Goal: Task Accomplishment & Management: Manage account settings

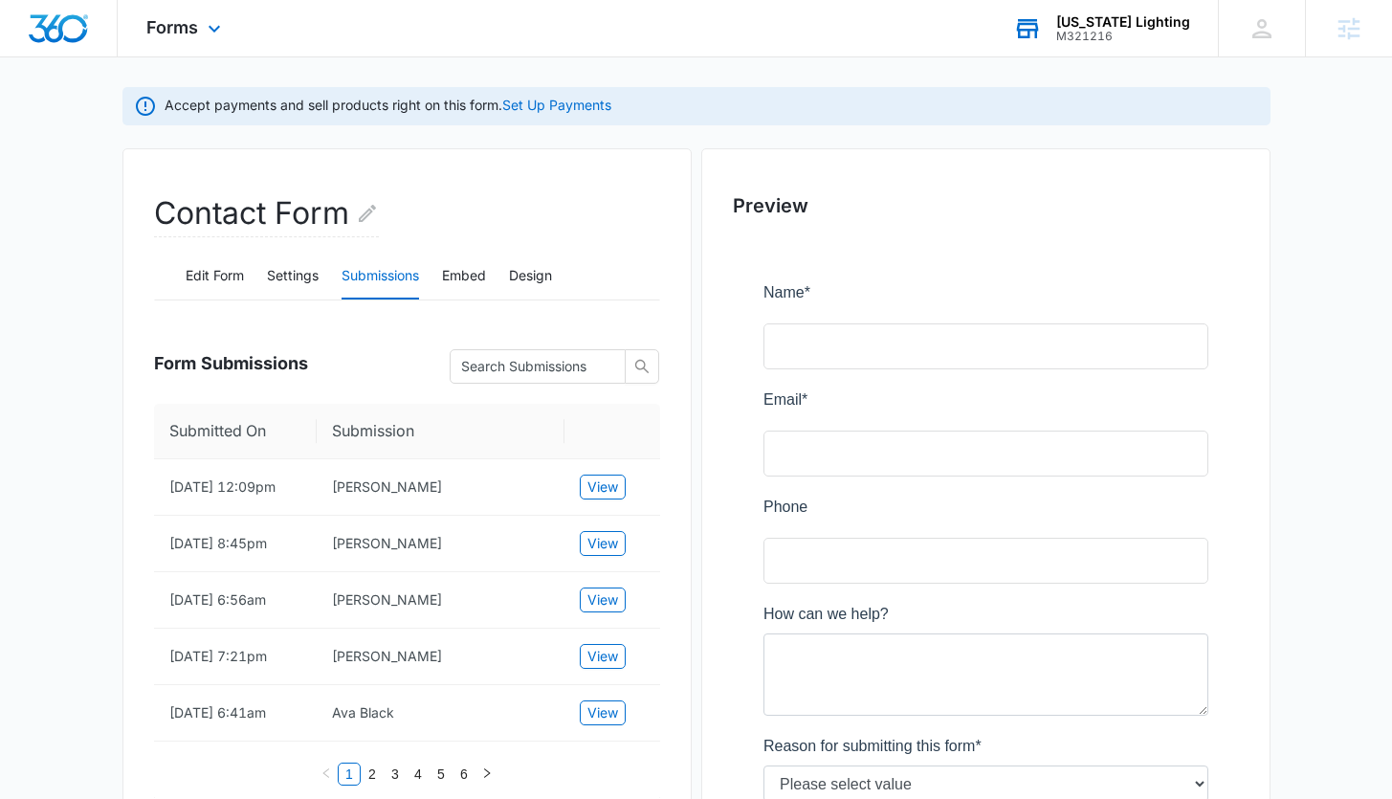
click at [1131, 38] on div "M321216" at bounding box center [1123, 36] width 134 height 13
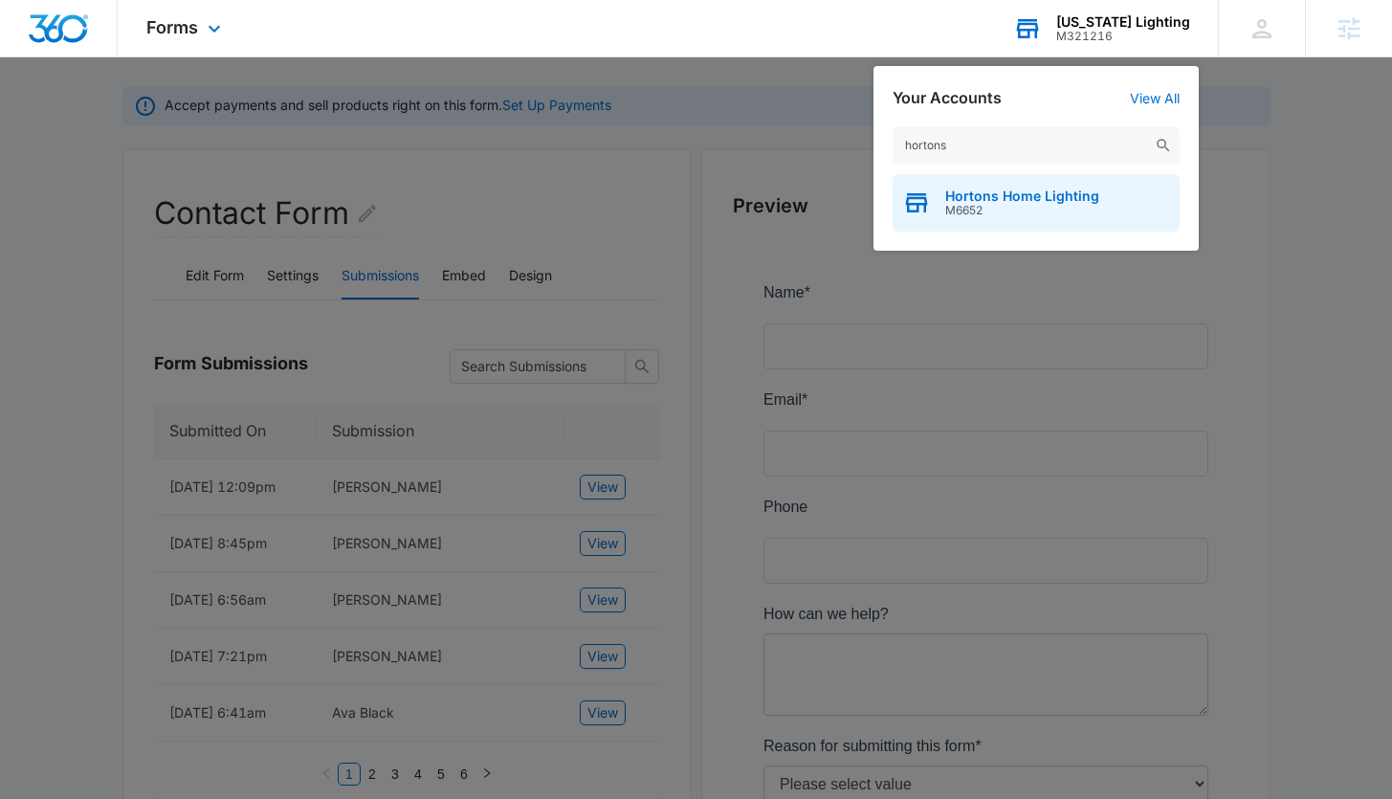
type input "hortons"
click at [1033, 214] on span "M6652" at bounding box center [1022, 210] width 154 height 13
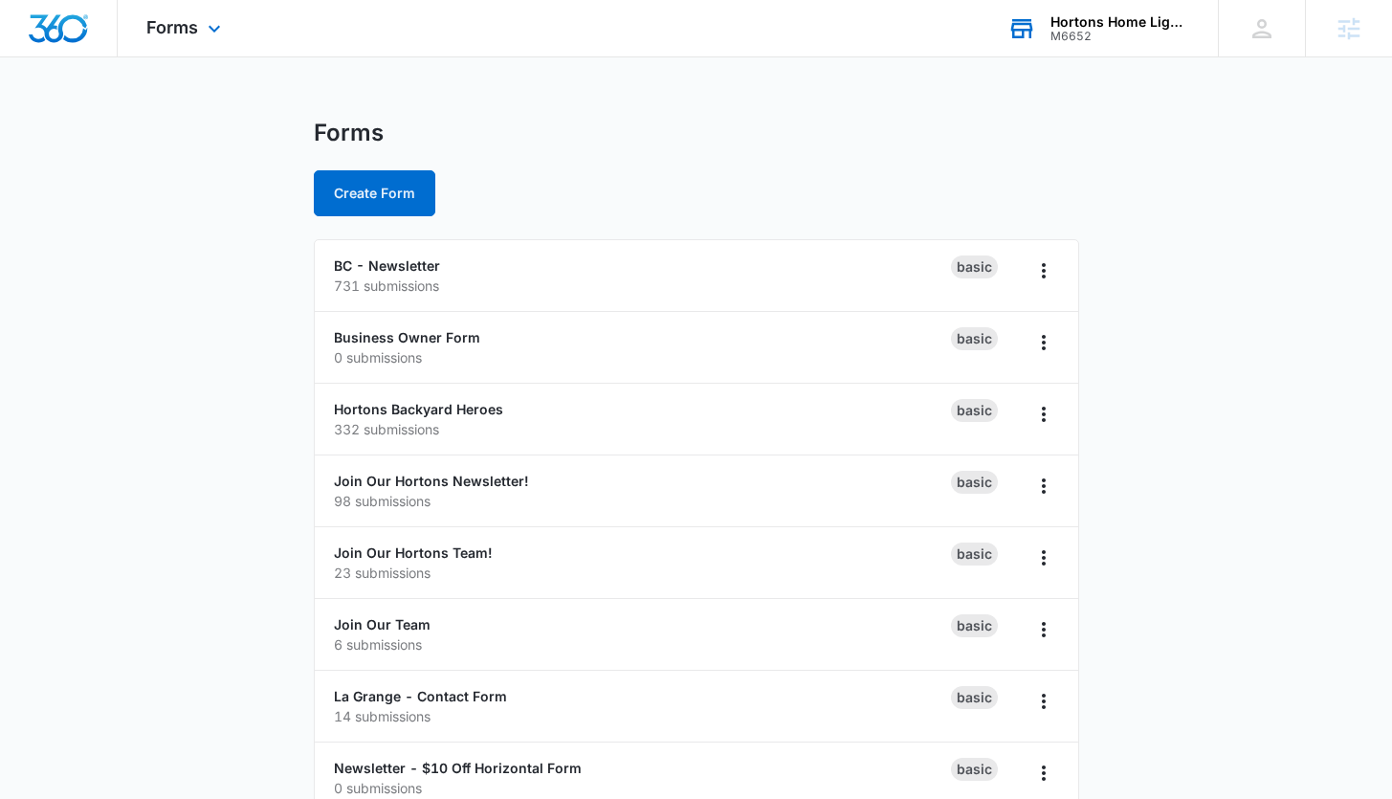
click at [199, 37] on div "Forms Apps Reputation Websites Forms CRM Email Social Shop Payments POS Content…" at bounding box center [186, 28] width 137 height 56
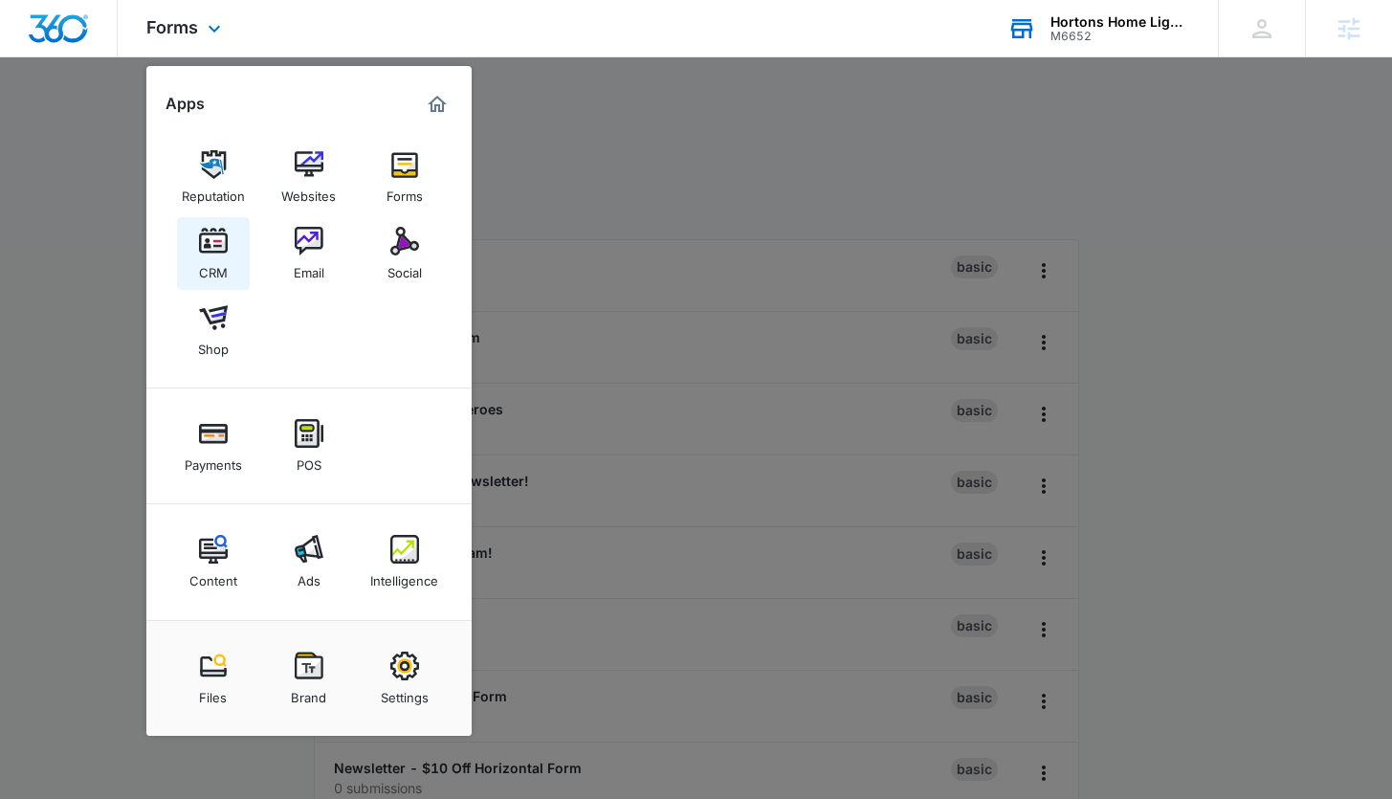
click at [213, 223] on link "CRM" at bounding box center [213, 253] width 73 height 73
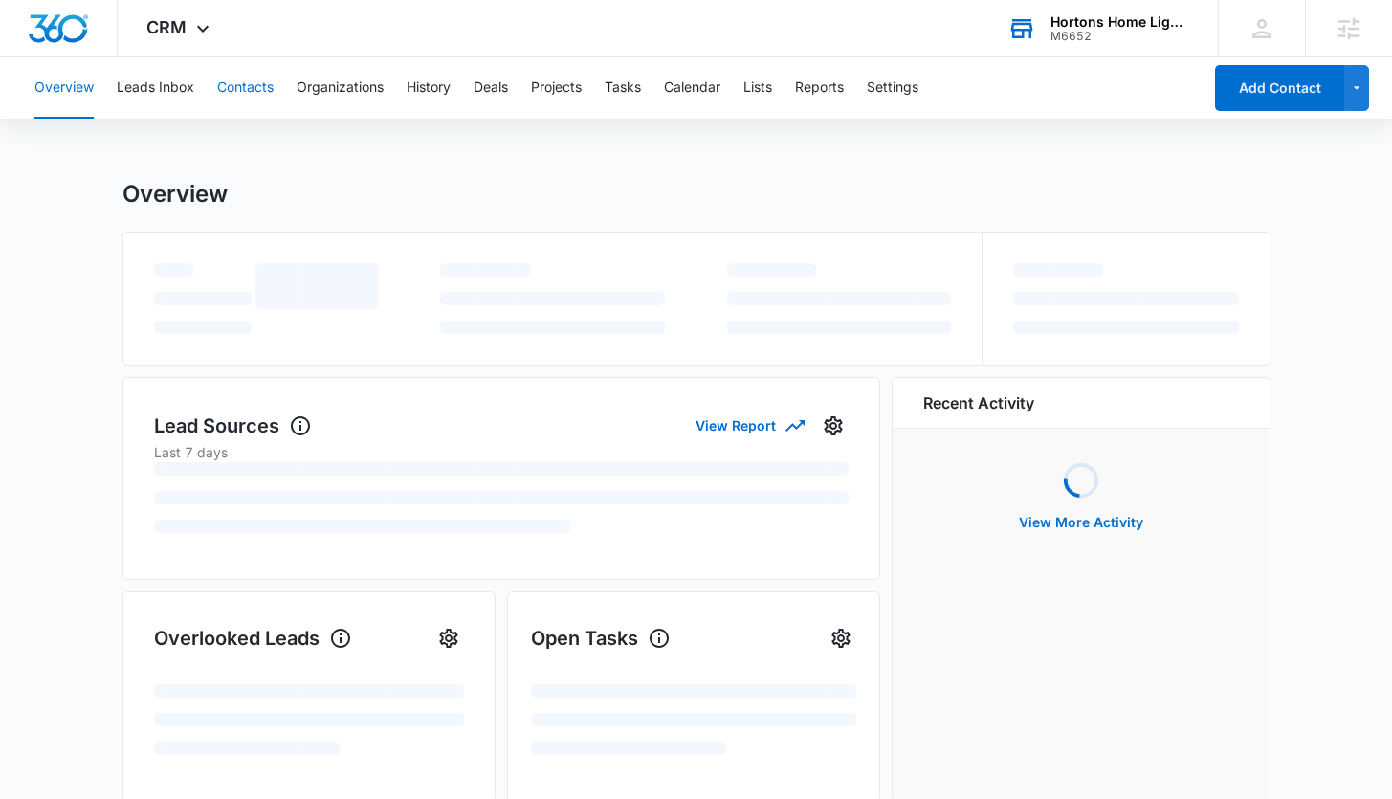
click at [244, 86] on button "Contacts" at bounding box center [245, 87] width 56 height 61
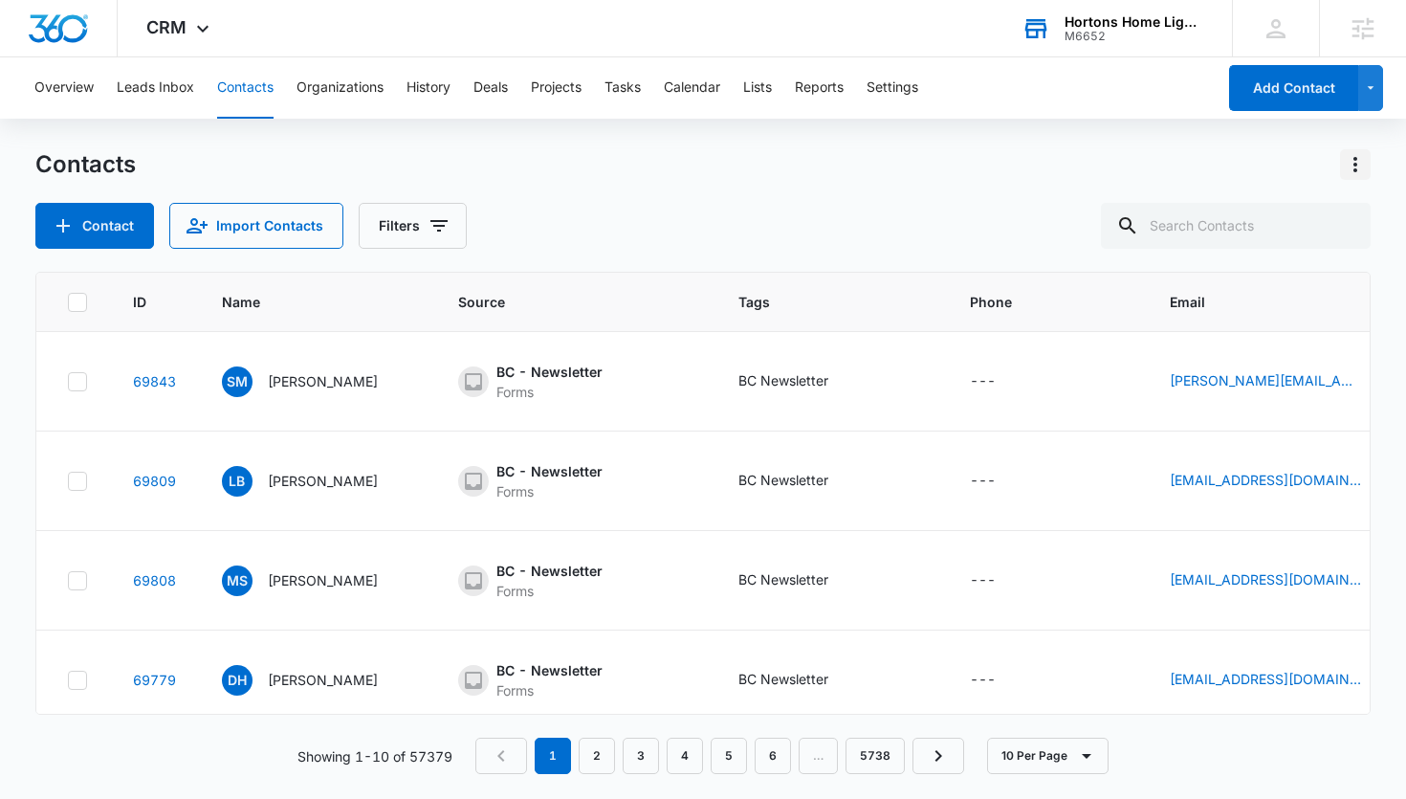
click at [1349, 166] on icon "Actions" at bounding box center [1355, 164] width 23 height 23
click at [1206, 271] on div "Export All Contacts" at bounding box center [1262, 275] width 126 height 13
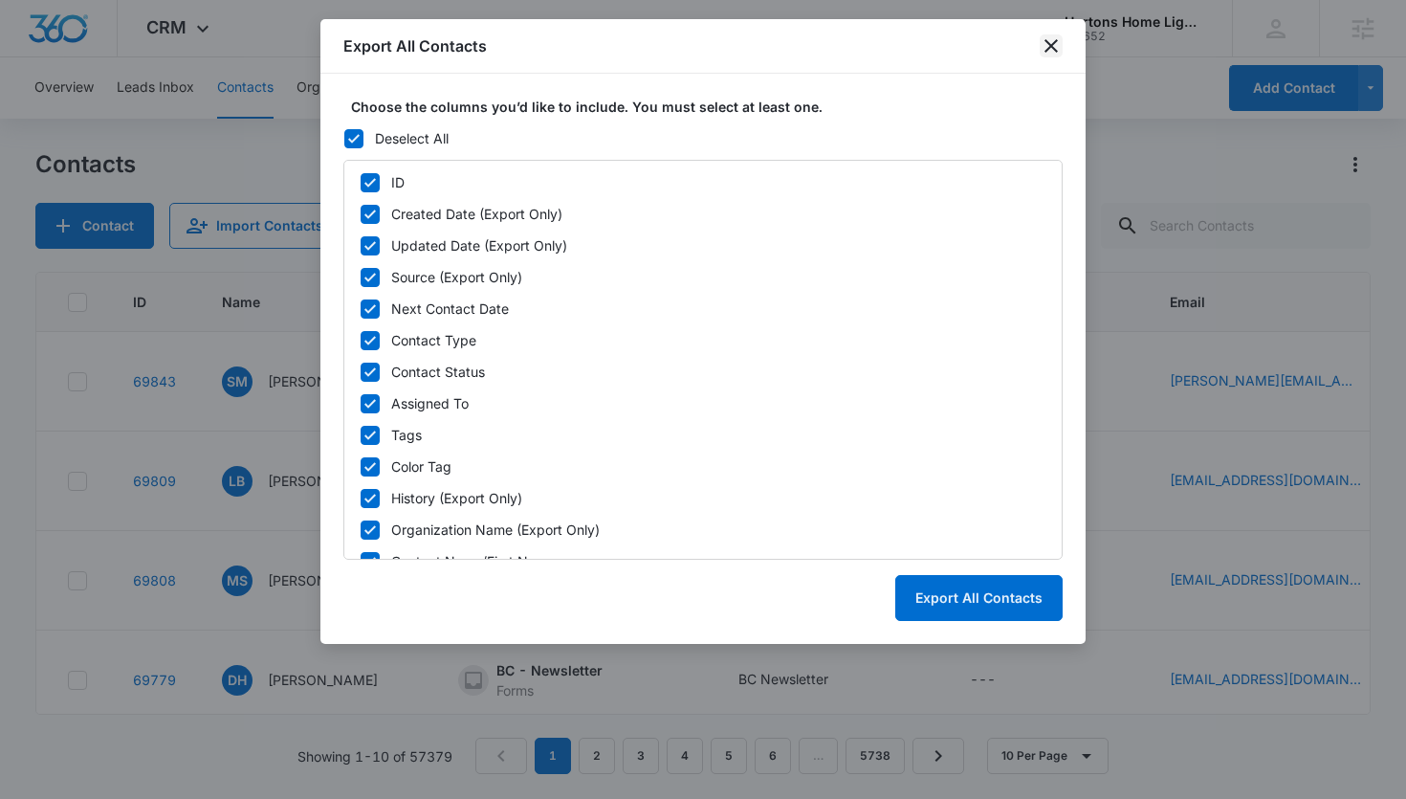
click at [1047, 51] on icon "close" at bounding box center [1051, 45] width 23 height 23
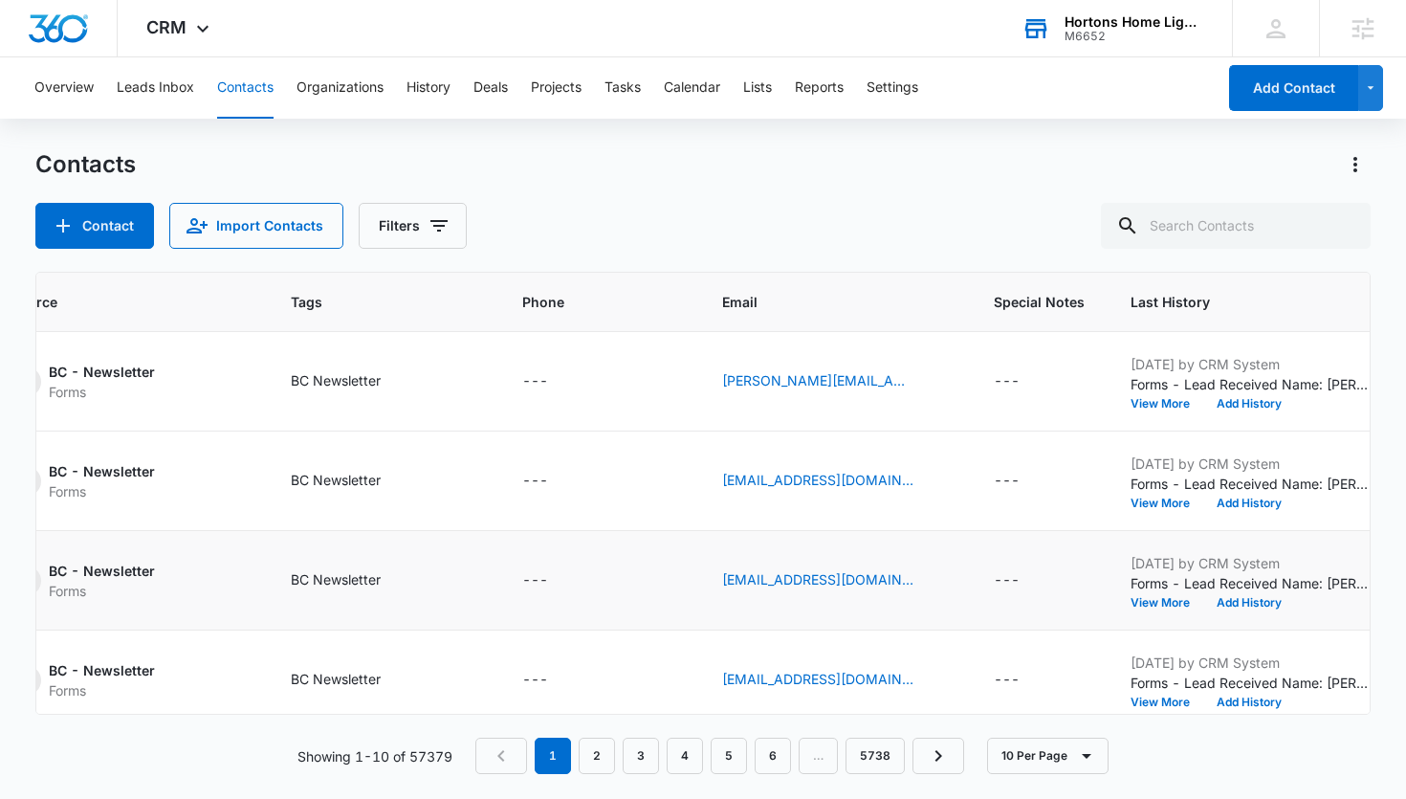
scroll to position [0, 468]
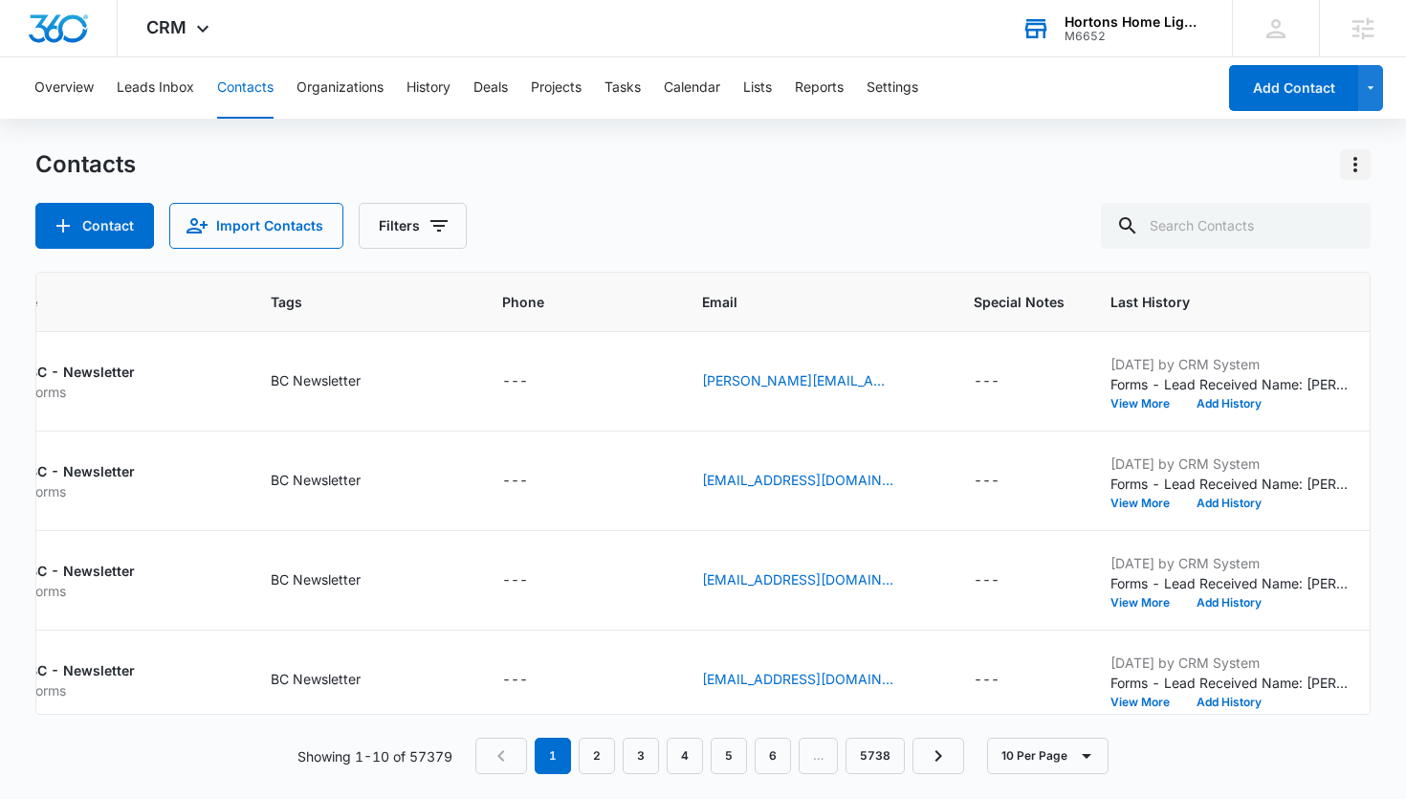
click at [1355, 162] on icon "Actions" at bounding box center [1355, 164] width 23 height 23
click at [1242, 273] on div "Export All Contacts" at bounding box center [1262, 275] width 126 height 13
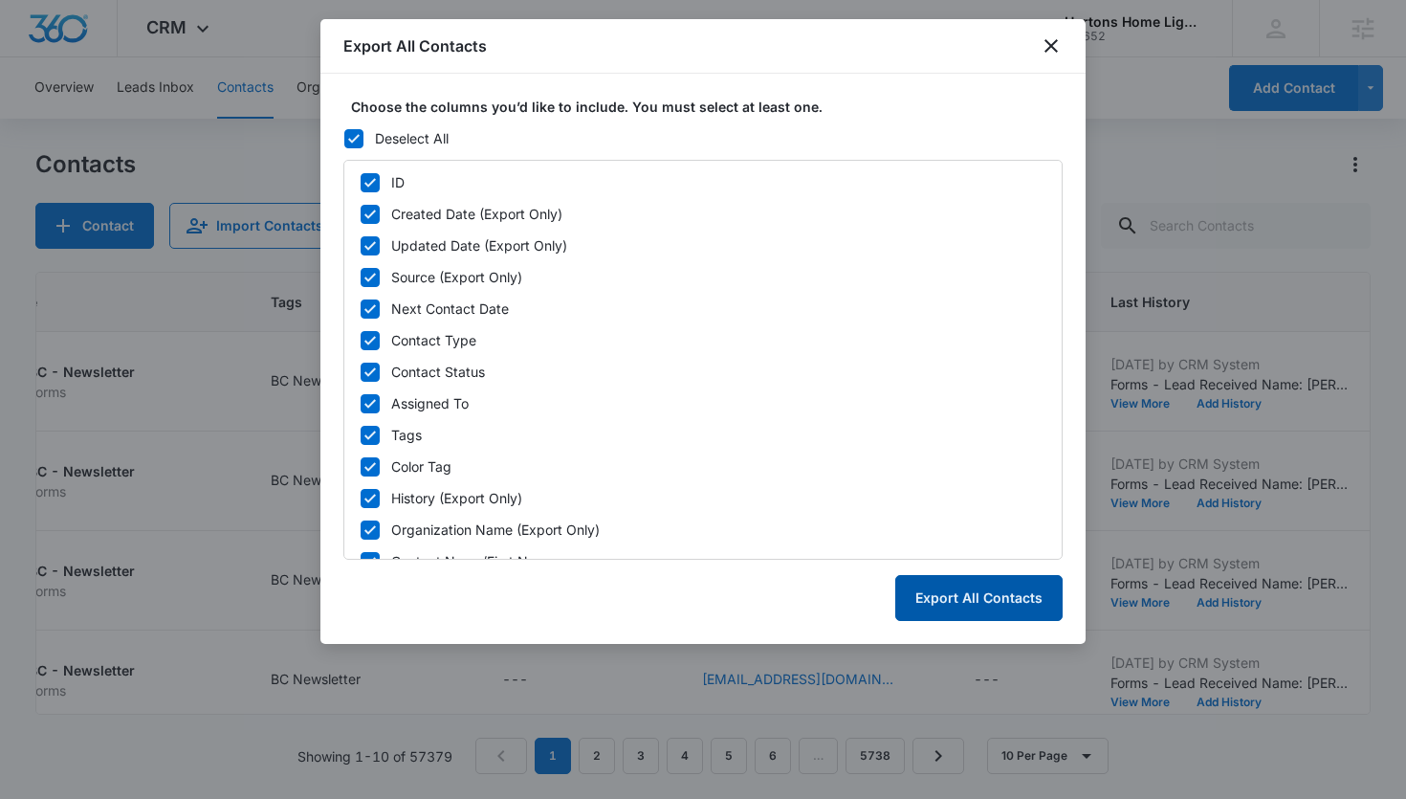
click at [967, 605] on button "Export All Contacts" at bounding box center [978, 598] width 167 height 46
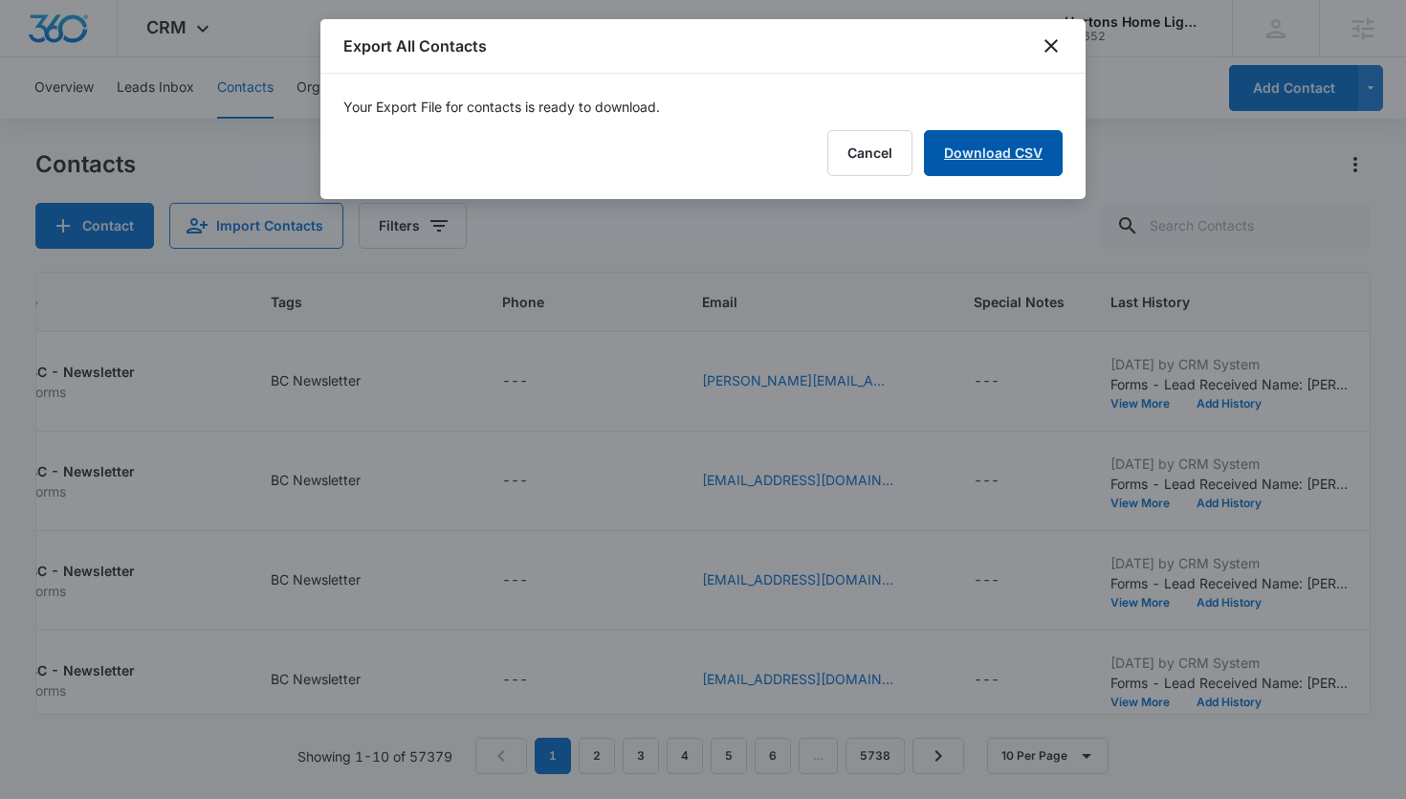
click at [1022, 166] on link "Download CSV" at bounding box center [993, 153] width 139 height 46
click at [1016, 167] on button "Finish" at bounding box center [1022, 153] width 80 height 46
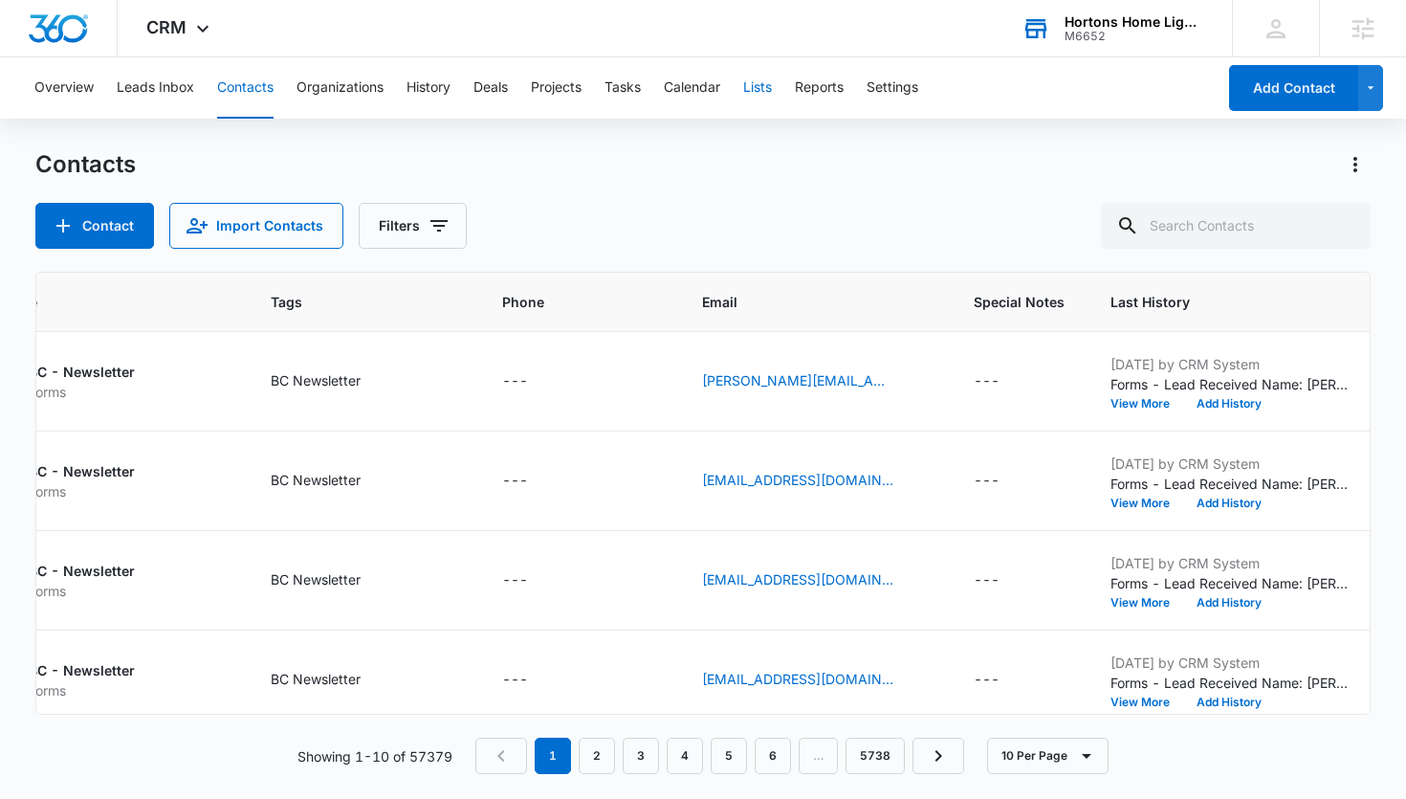
click at [764, 85] on button "Lists" at bounding box center [757, 87] width 29 height 61
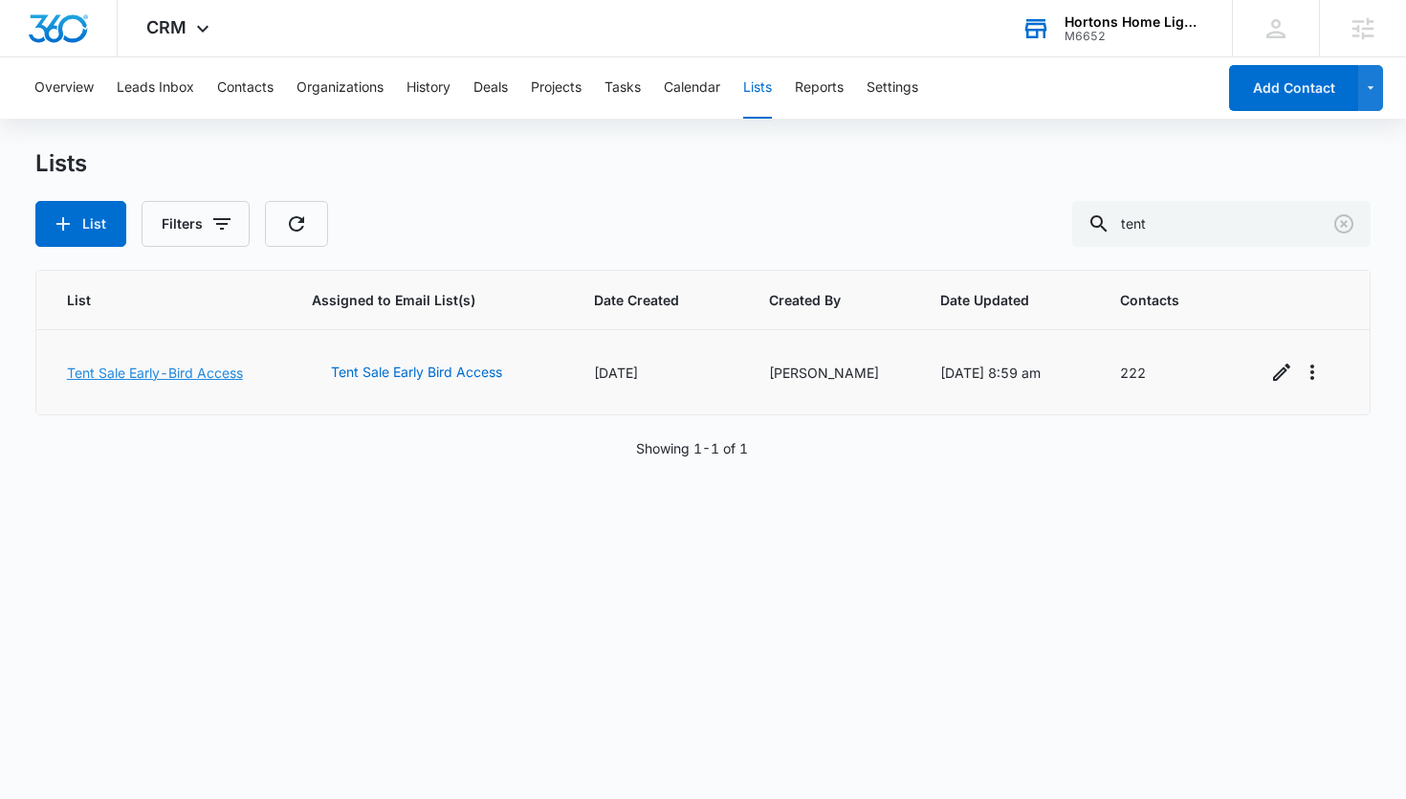
click at [126, 370] on link "Tent Sale Early-Bird Access" at bounding box center [155, 372] width 176 height 16
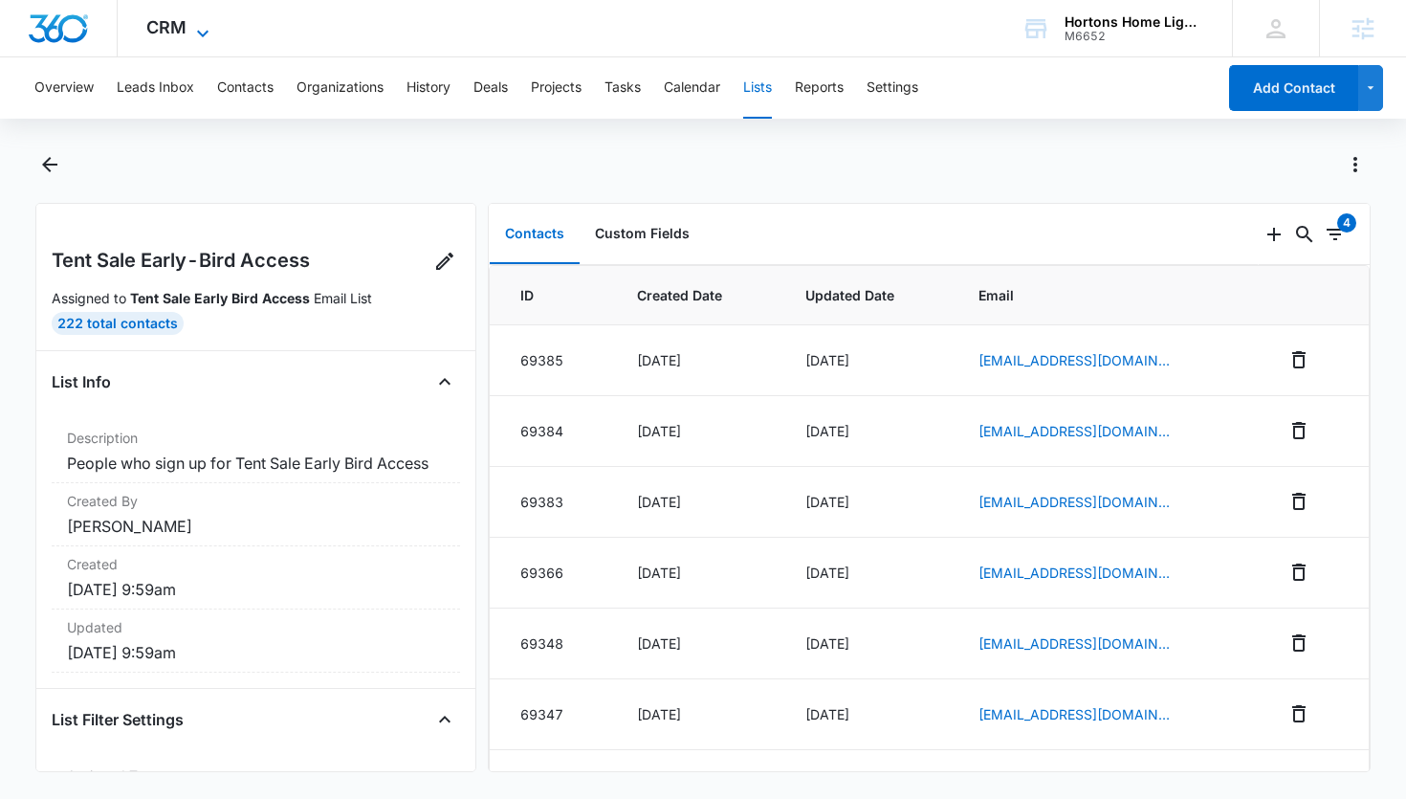
click at [209, 23] on icon at bounding box center [202, 33] width 23 height 23
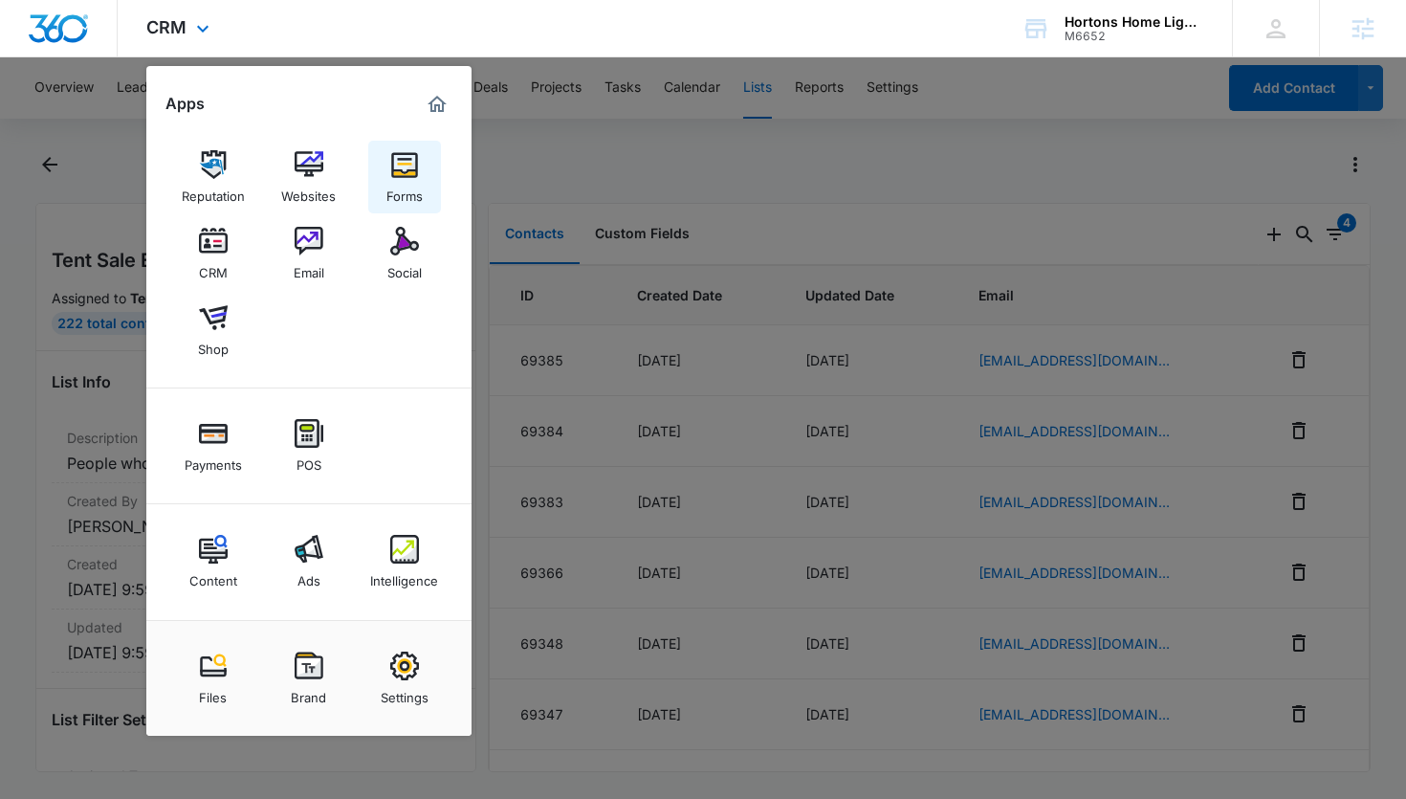
click at [385, 182] on link "Forms" at bounding box center [404, 177] width 73 height 73
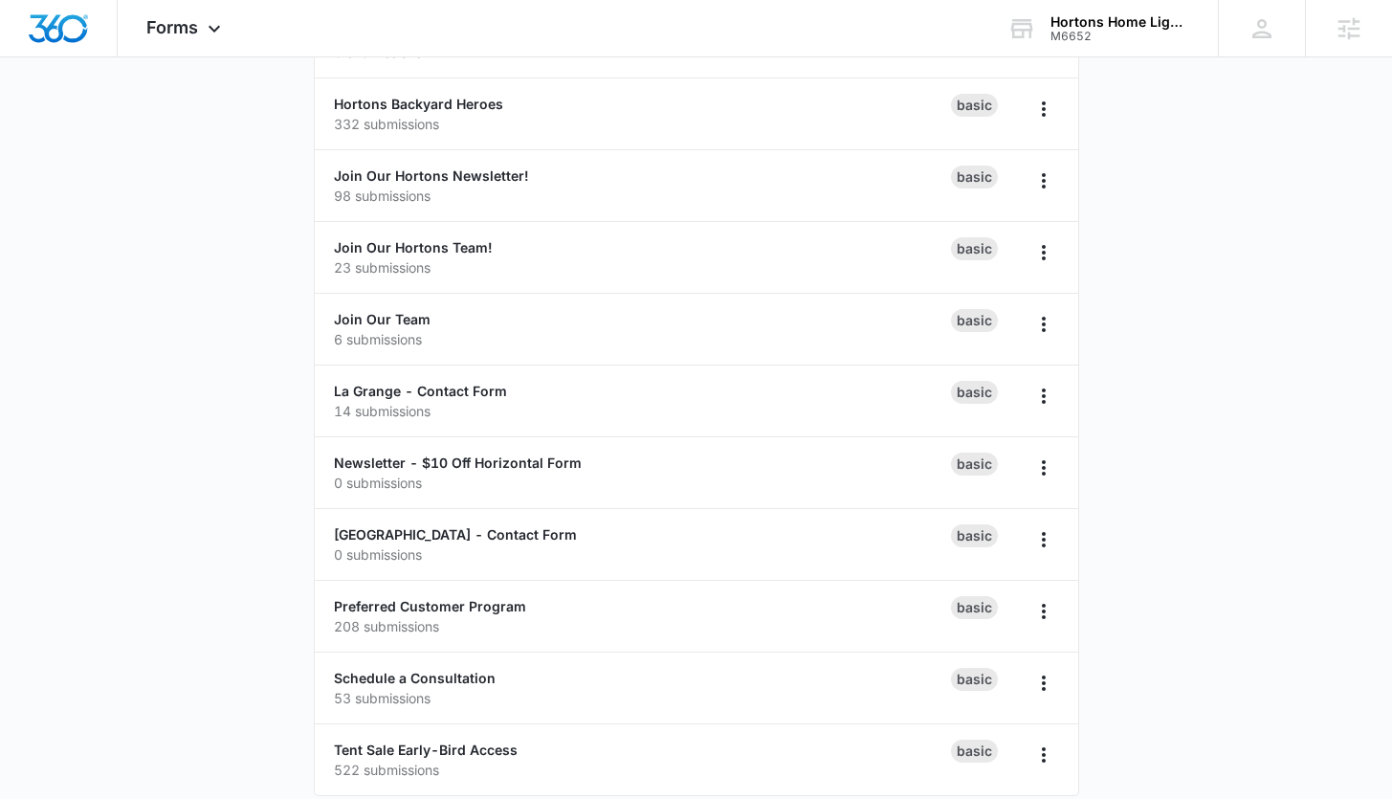
scroll to position [325, 0]
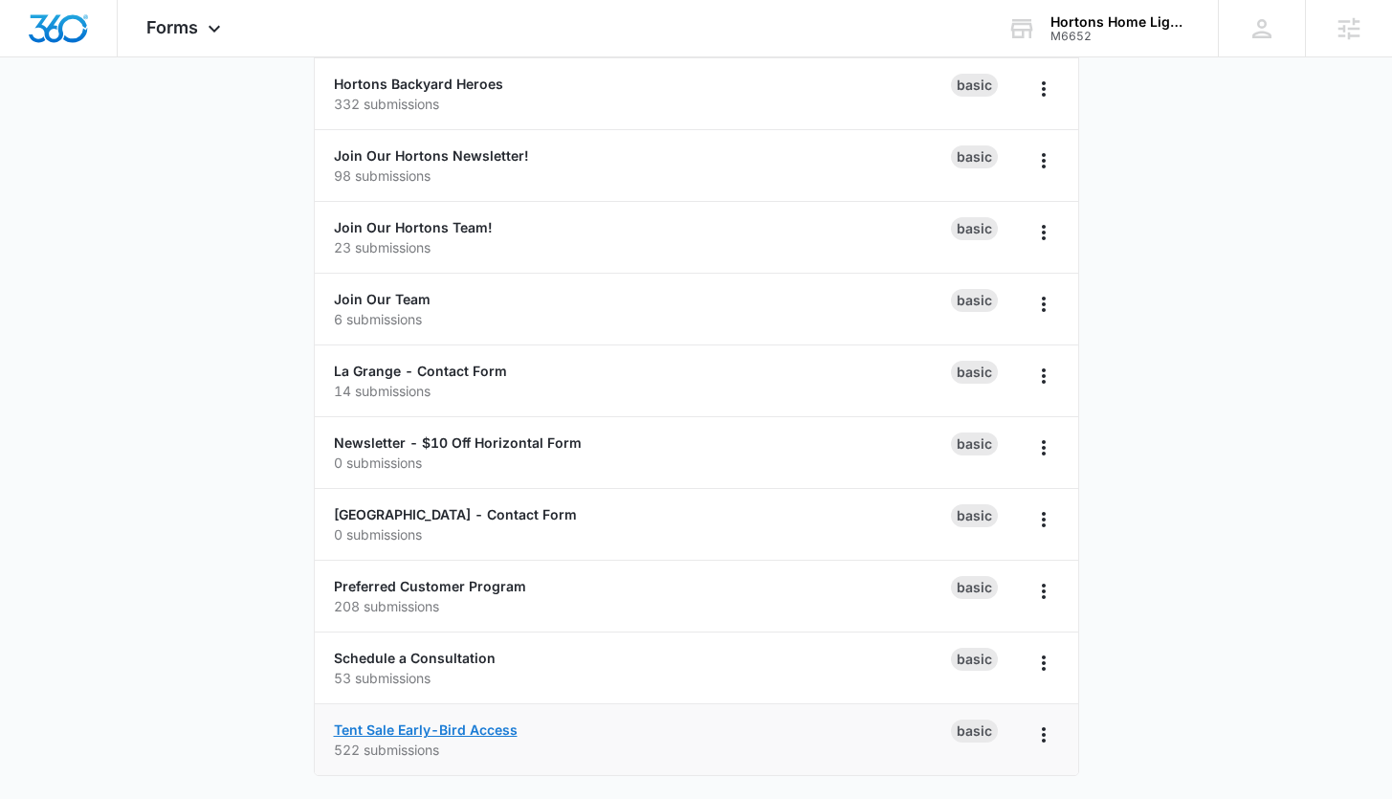
click at [441, 730] on link "Tent Sale Early-Bird Access" at bounding box center [426, 729] width 184 height 16
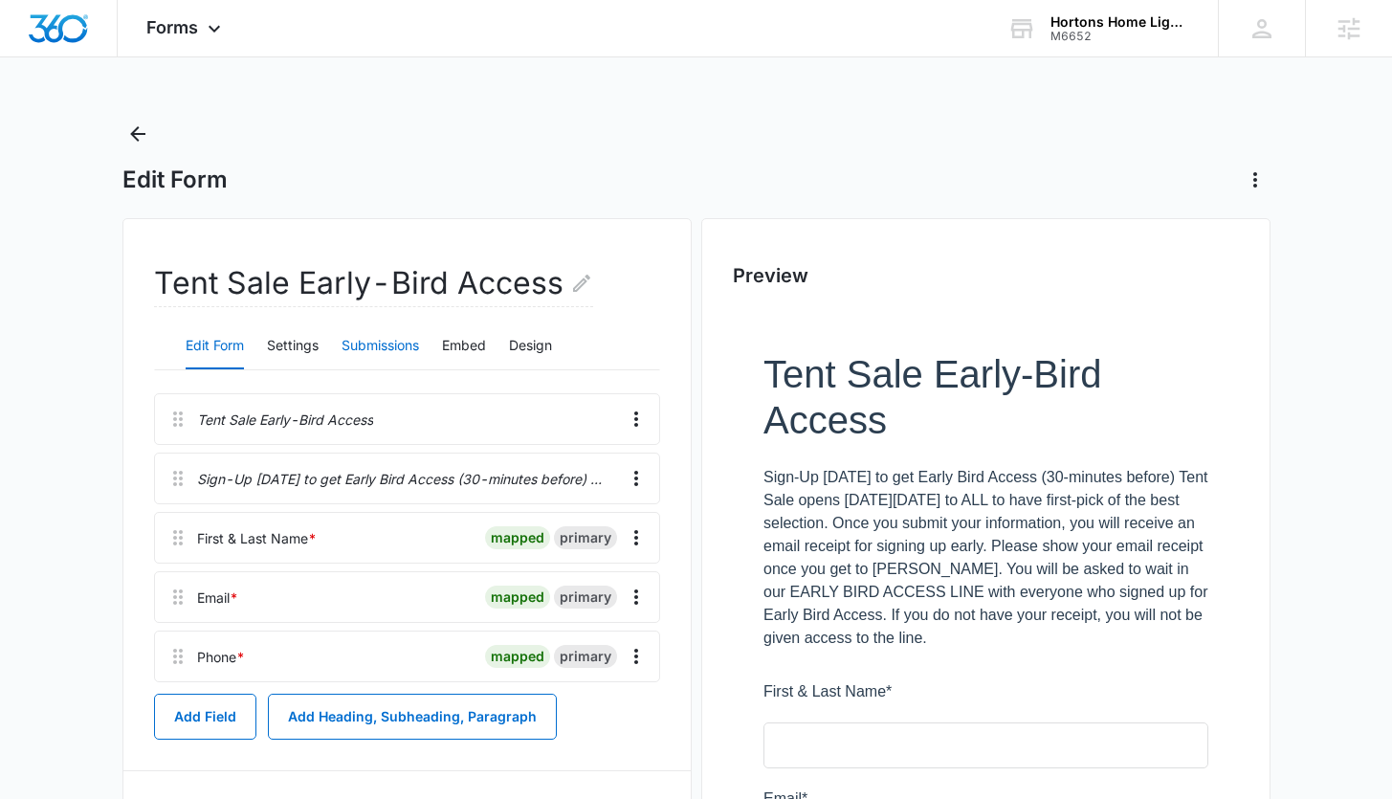
click at [389, 343] on button "Submissions" at bounding box center [379, 346] width 77 height 46
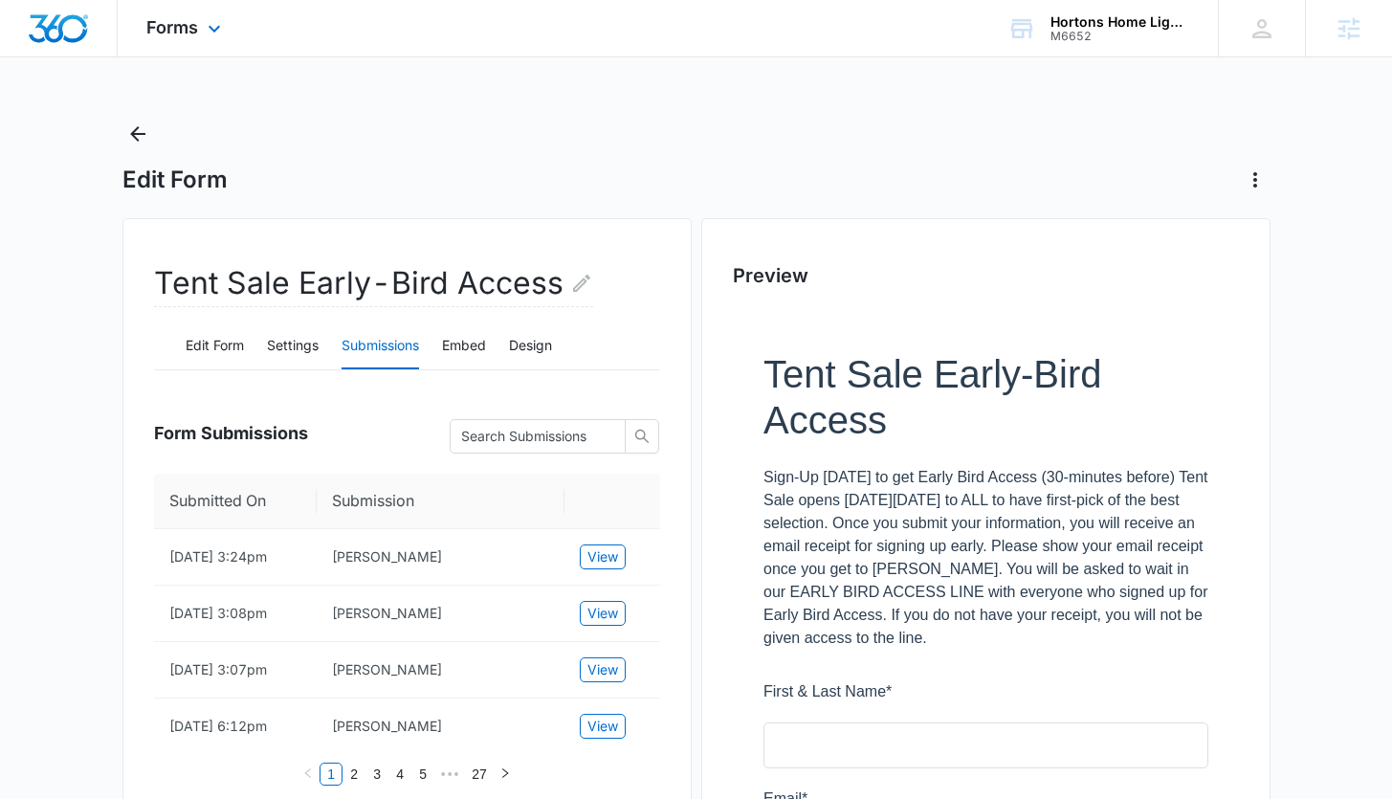
click at [198, 37] on div "Forms Apps Reputation Websites Forms CRM Email Social Shop Payments POS Content…" at bounding box center [186, 28] width 137 height 56
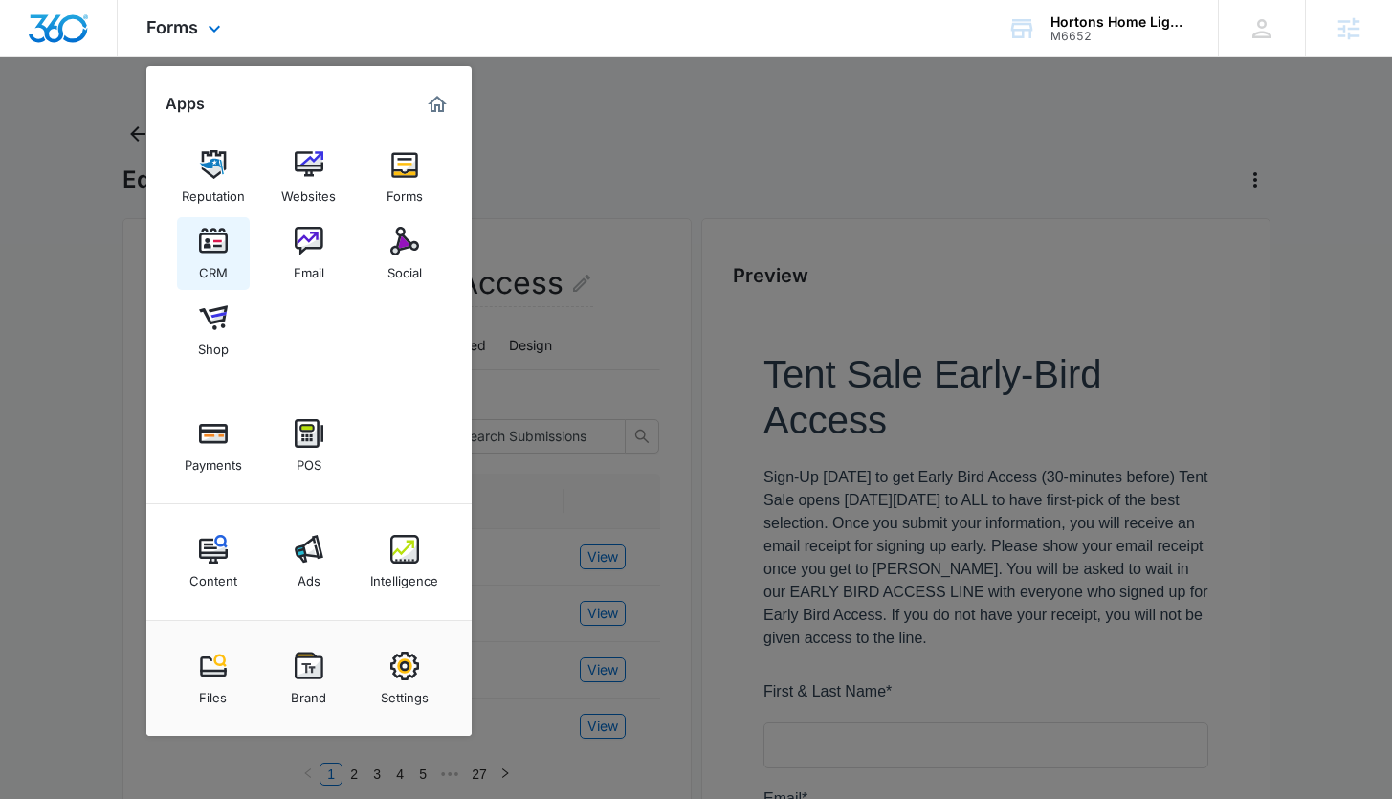
click at [199, 249] on img at bounding box center [213, 241] width 29 height 29
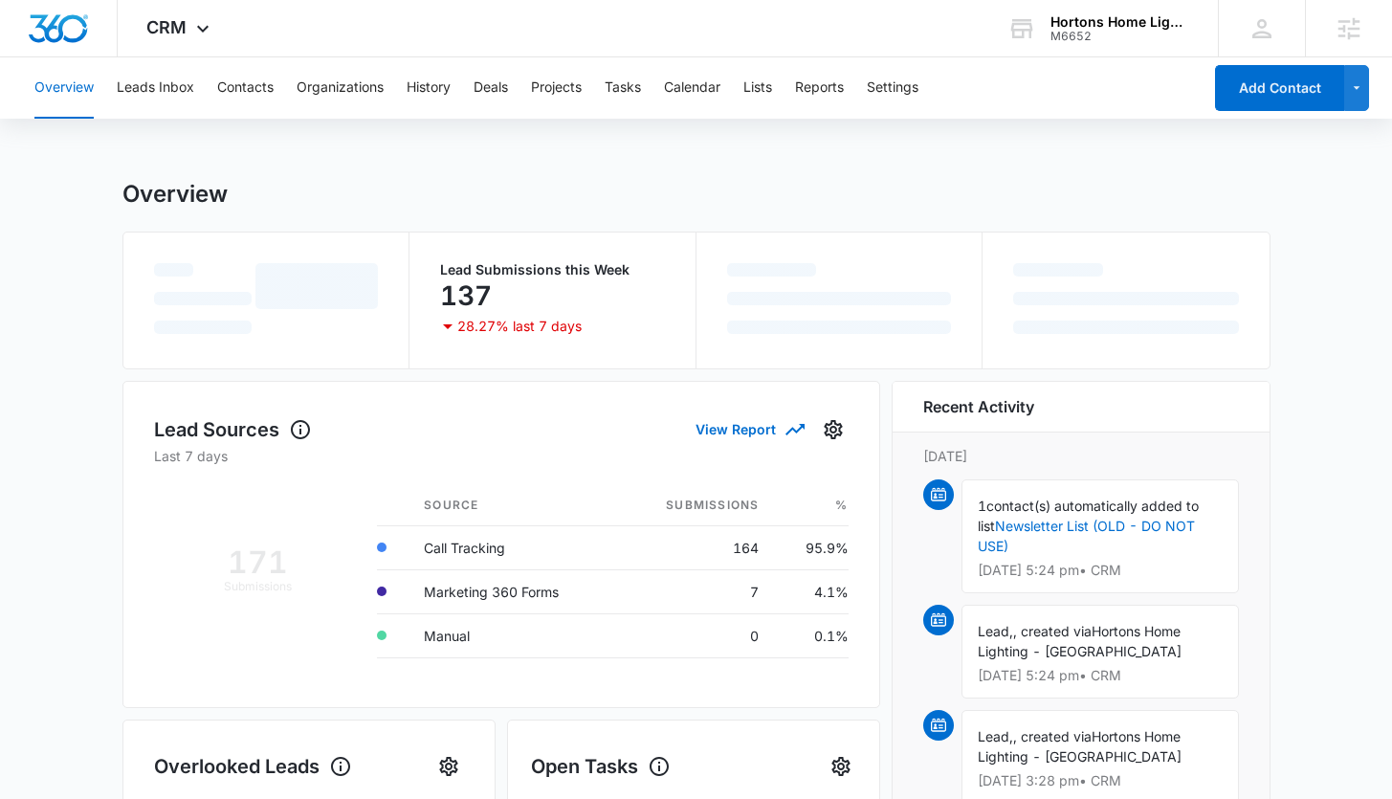
click at [783, 87] on div "Overview Leads Inbox Contacts Organizations History Deals Projects Tasks Calend…" at bounding box center [612, 87] width 1178 height 61
click at [761, 87] on button "Lists" at bounding box center [757, 87] width 29 height 61
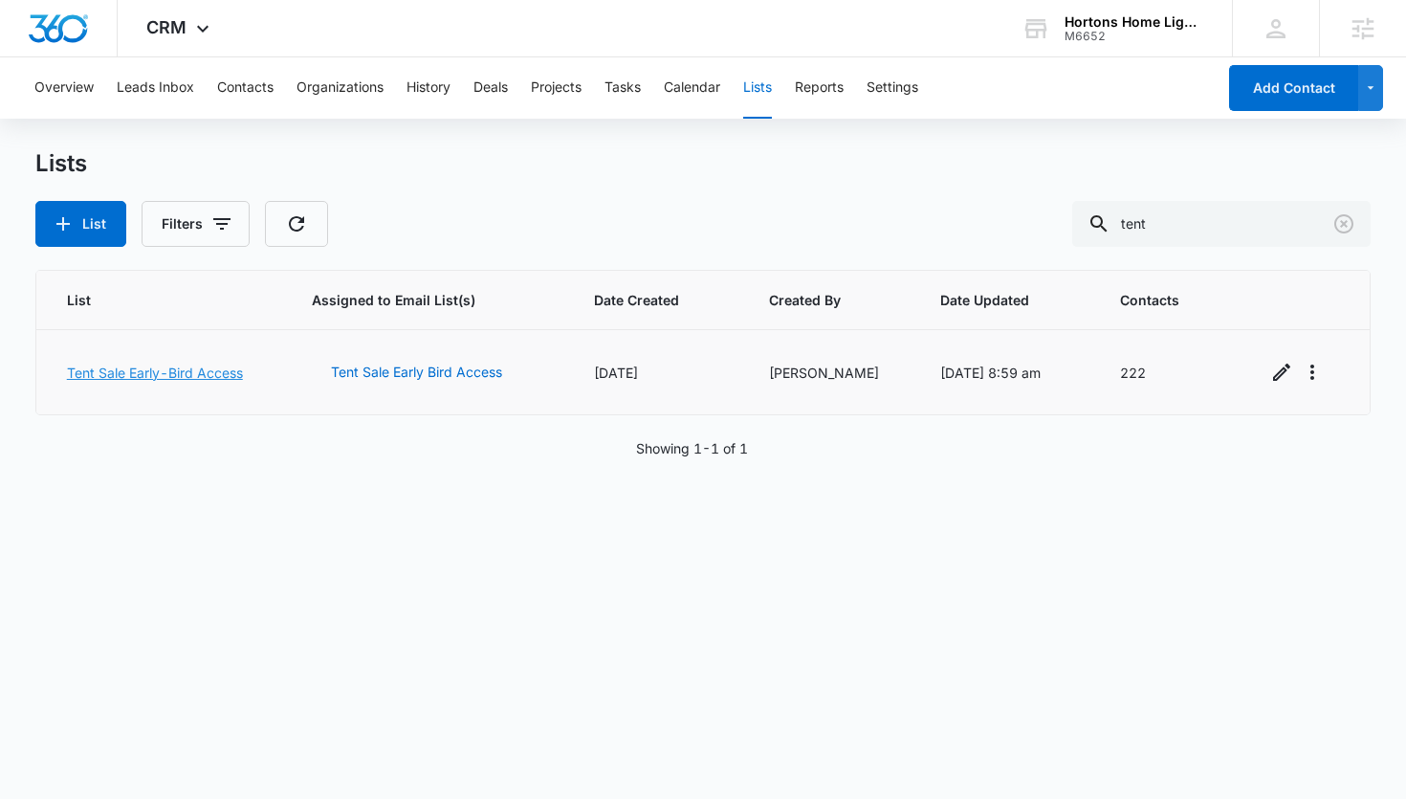
click at [118, 372] on link "Tent Sale Early-Bird Access" at bounding box center [155, 372] width 176 height 16
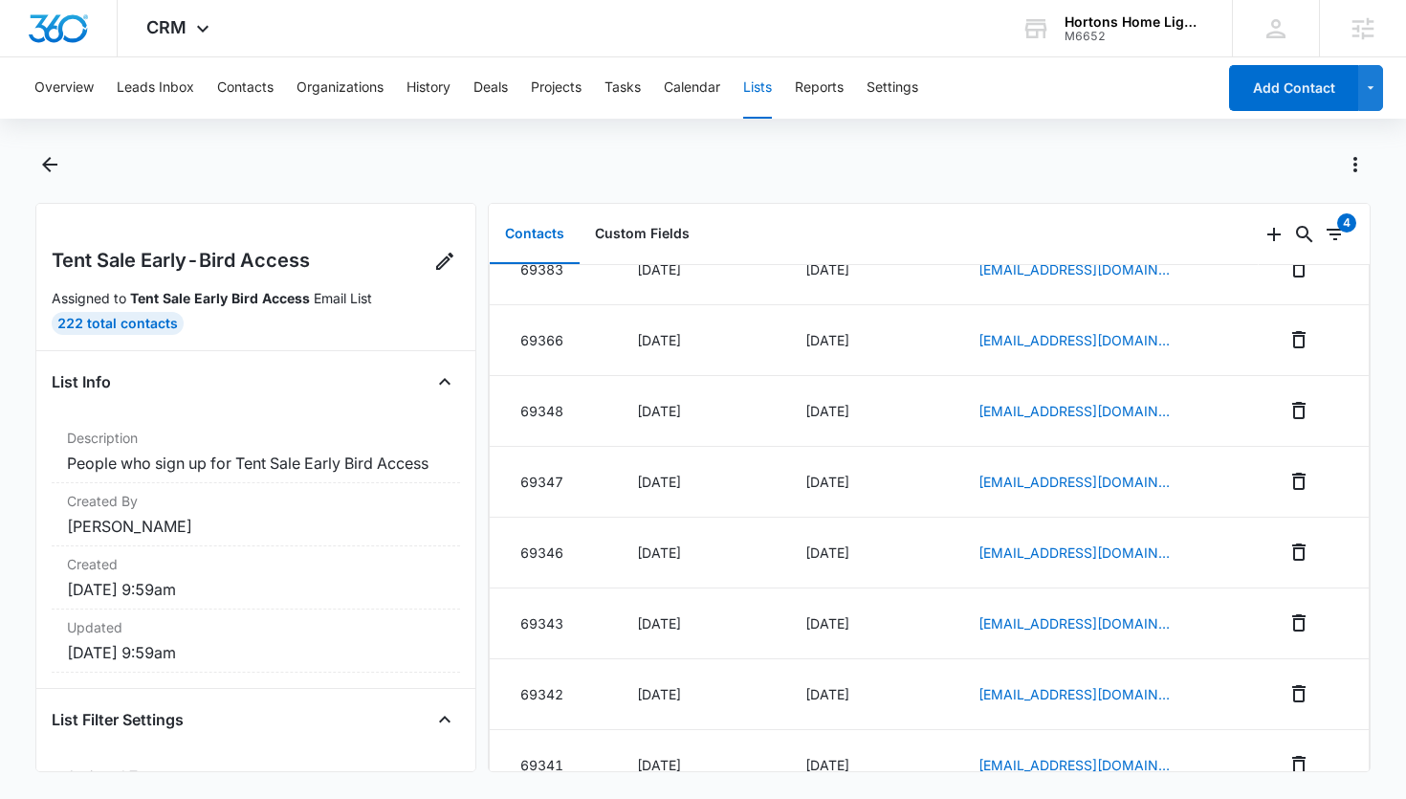
scroll to position [218, 0]
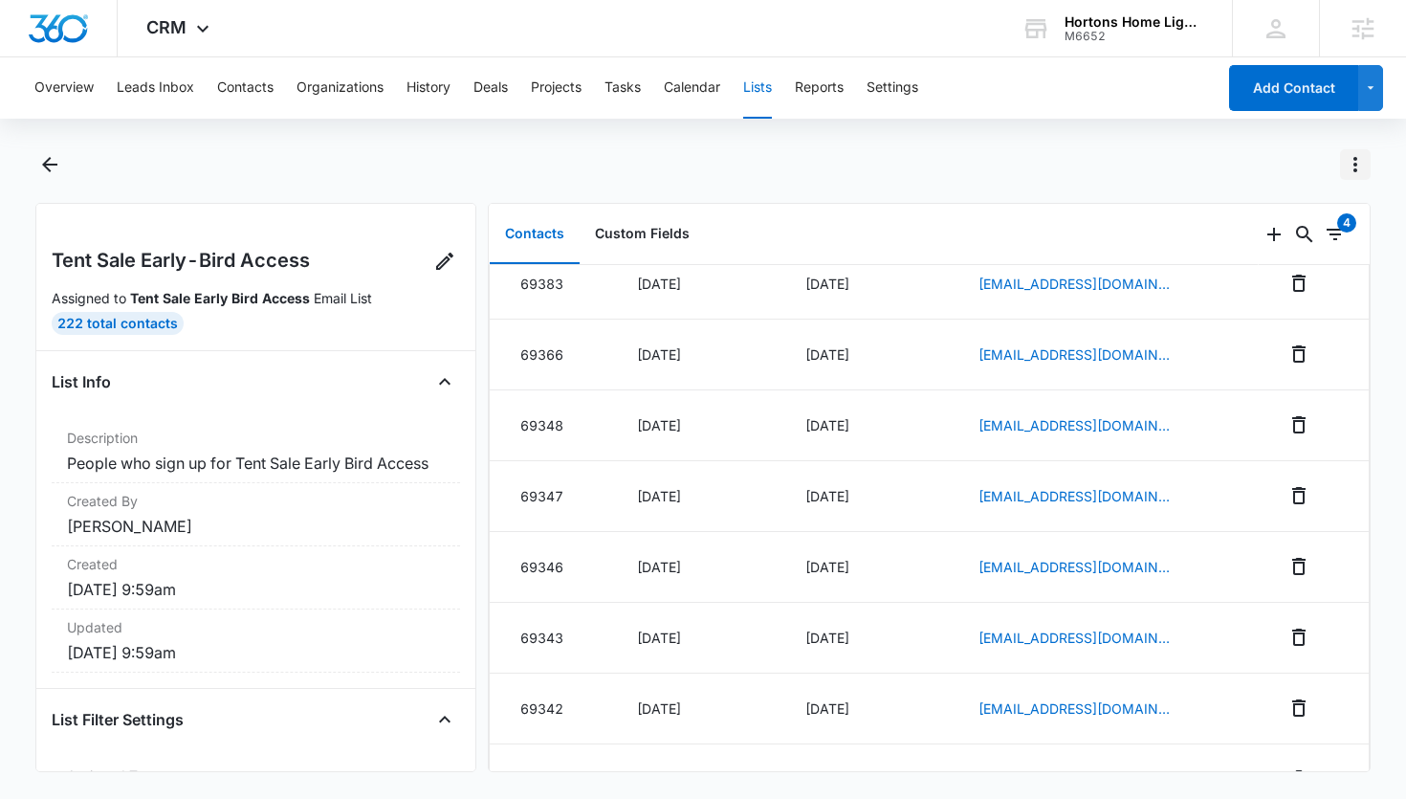
click at [1349, 163] on icon "Actions" at bounding box center [1355, 164] width 23 height 23
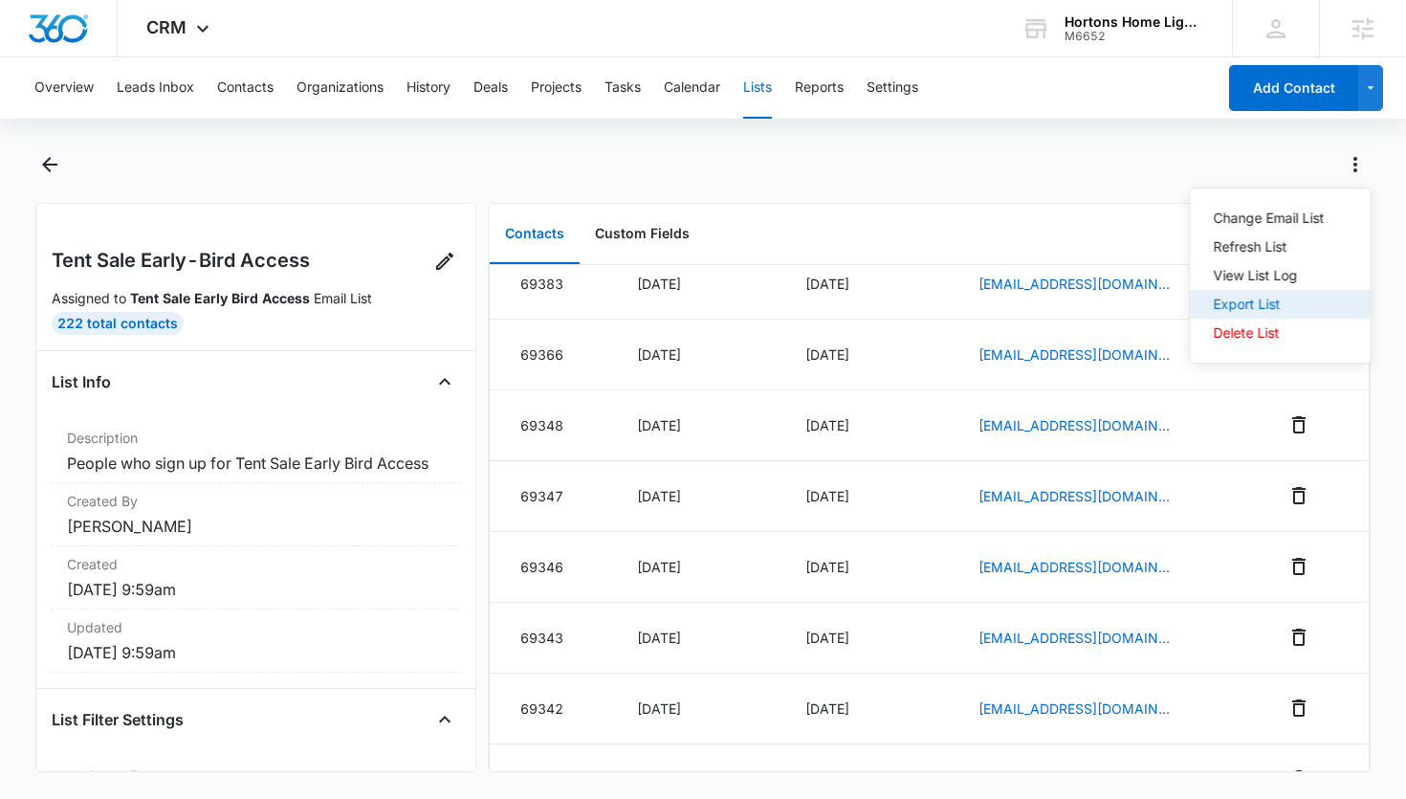
click at [1243, 305] on div "Export List" at bounding box center [1269, 303] width 111 height 13
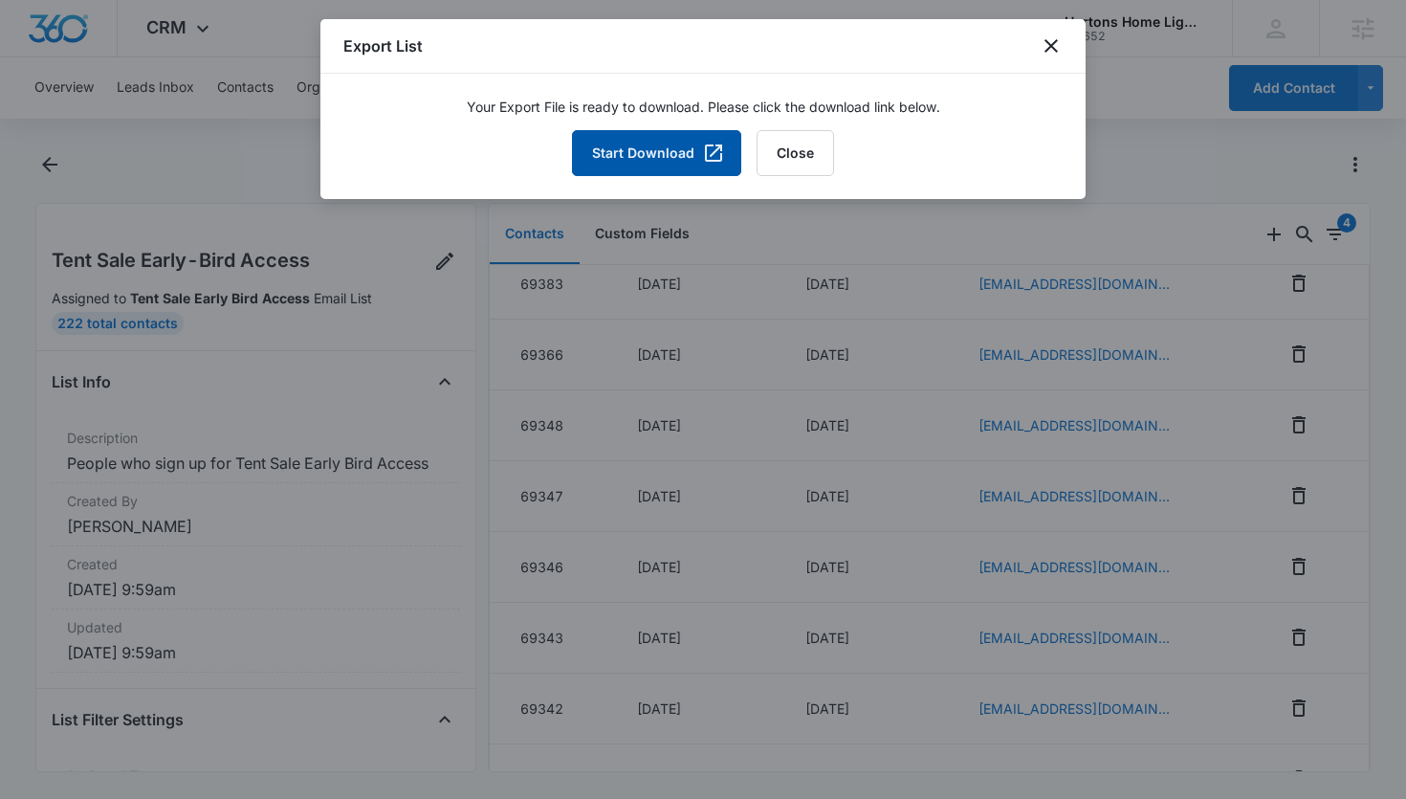
click at [678, 147] on button "Start Download" at bounding box center [656, 153] width 169 height 46
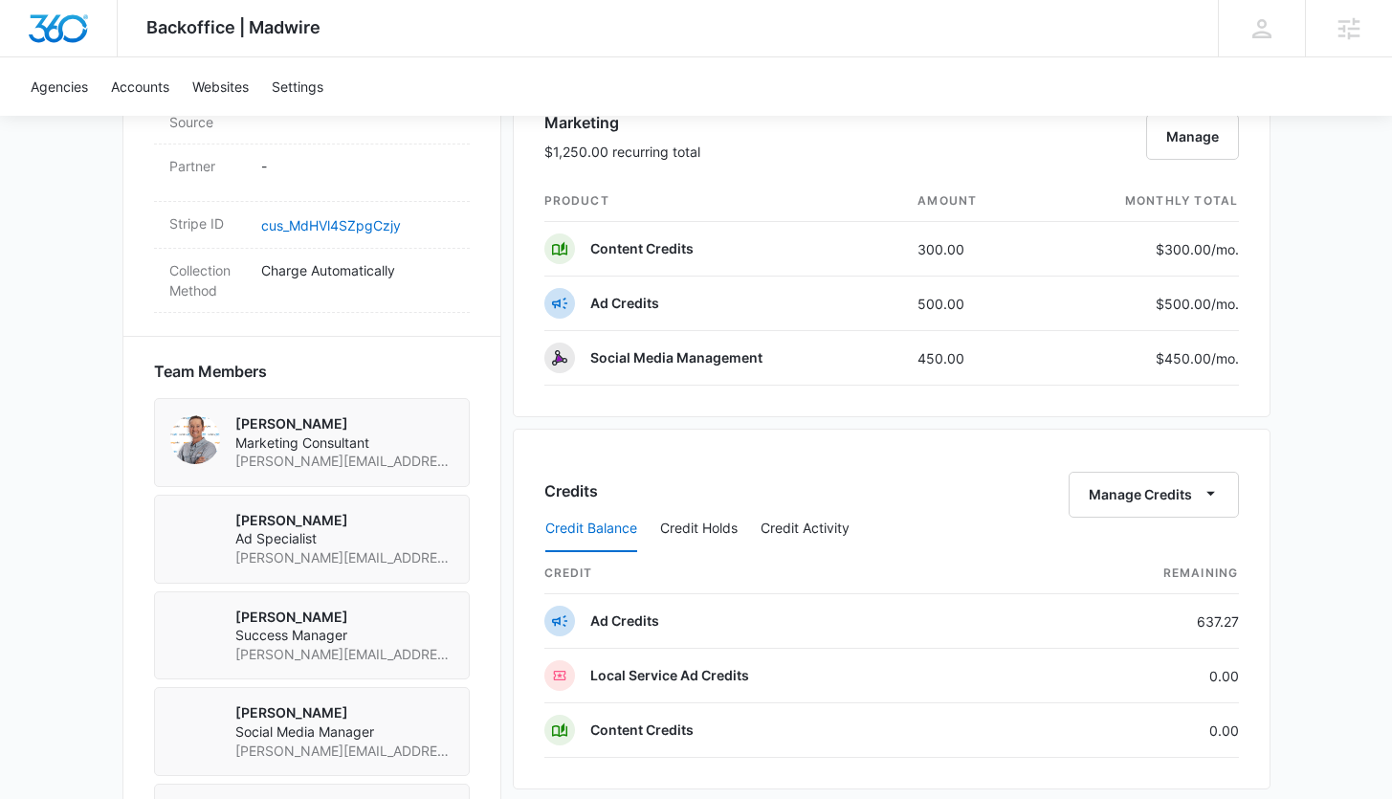
scroll to position [1160, 0]
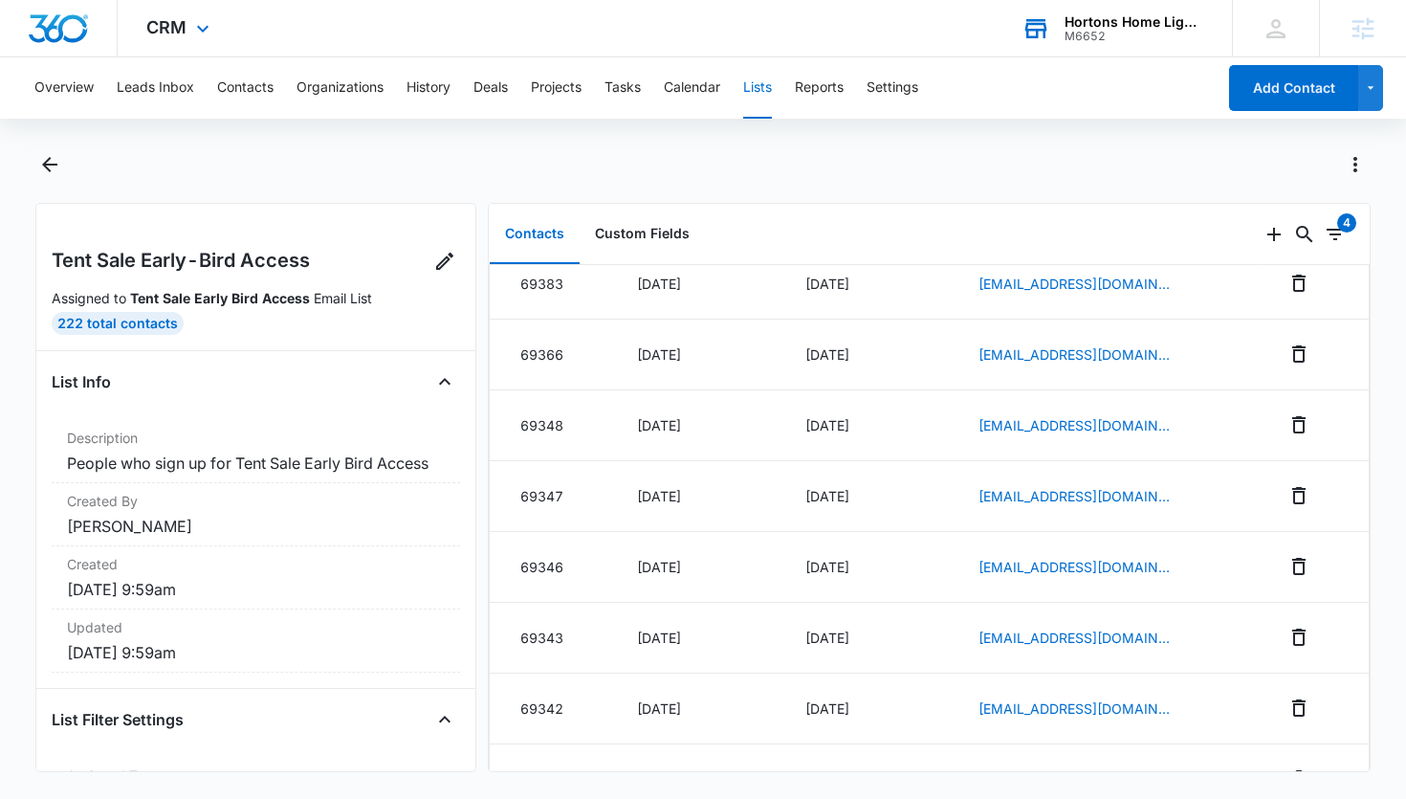
click at [1093, 19] on div "Hortons Home Lighting" at bounding box center [1135, 21] width 140 height 15
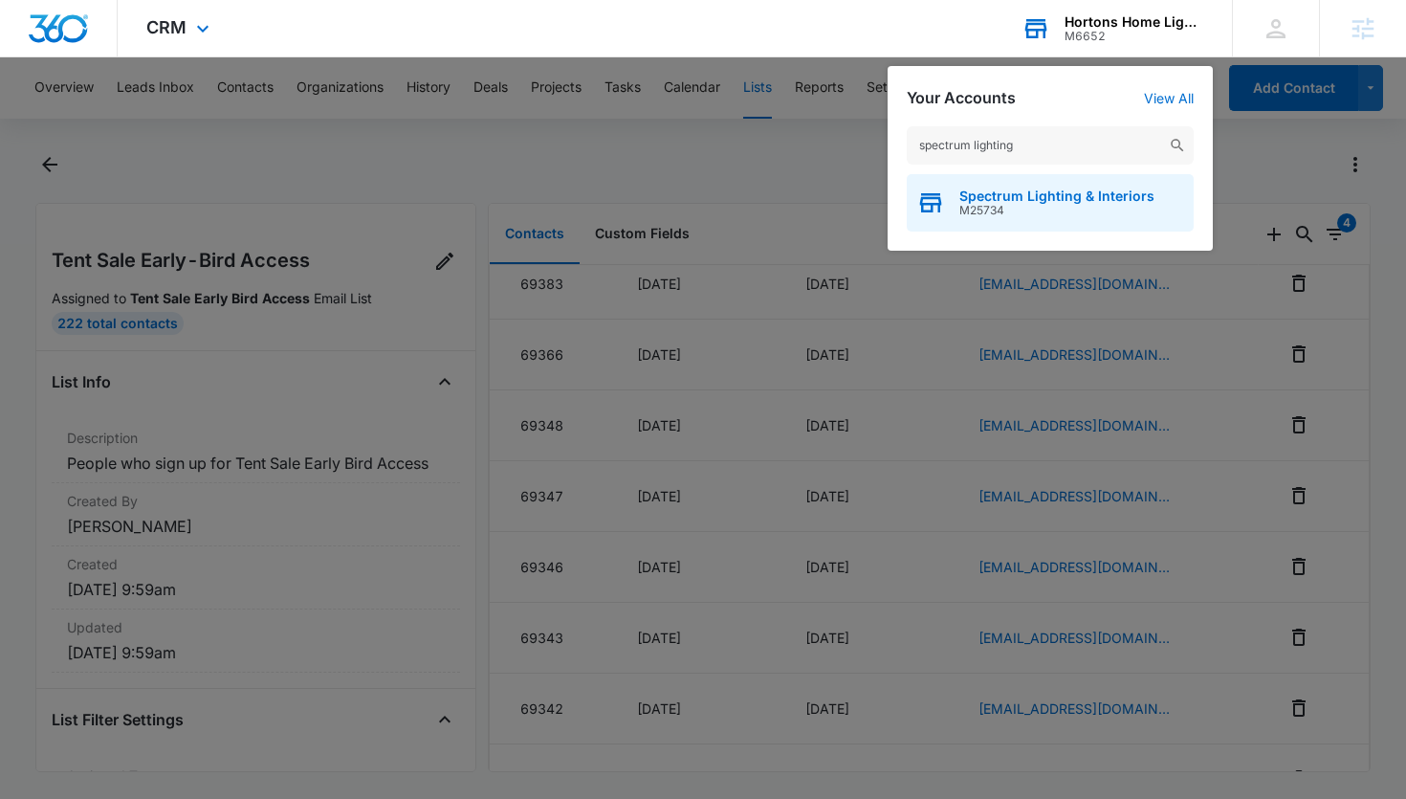
type input "spectrum lighting"
click at [988, 220] on div "Spectrum Lighting & Interiors M25734" at bounding box center [1050, 202] width 287 height 57
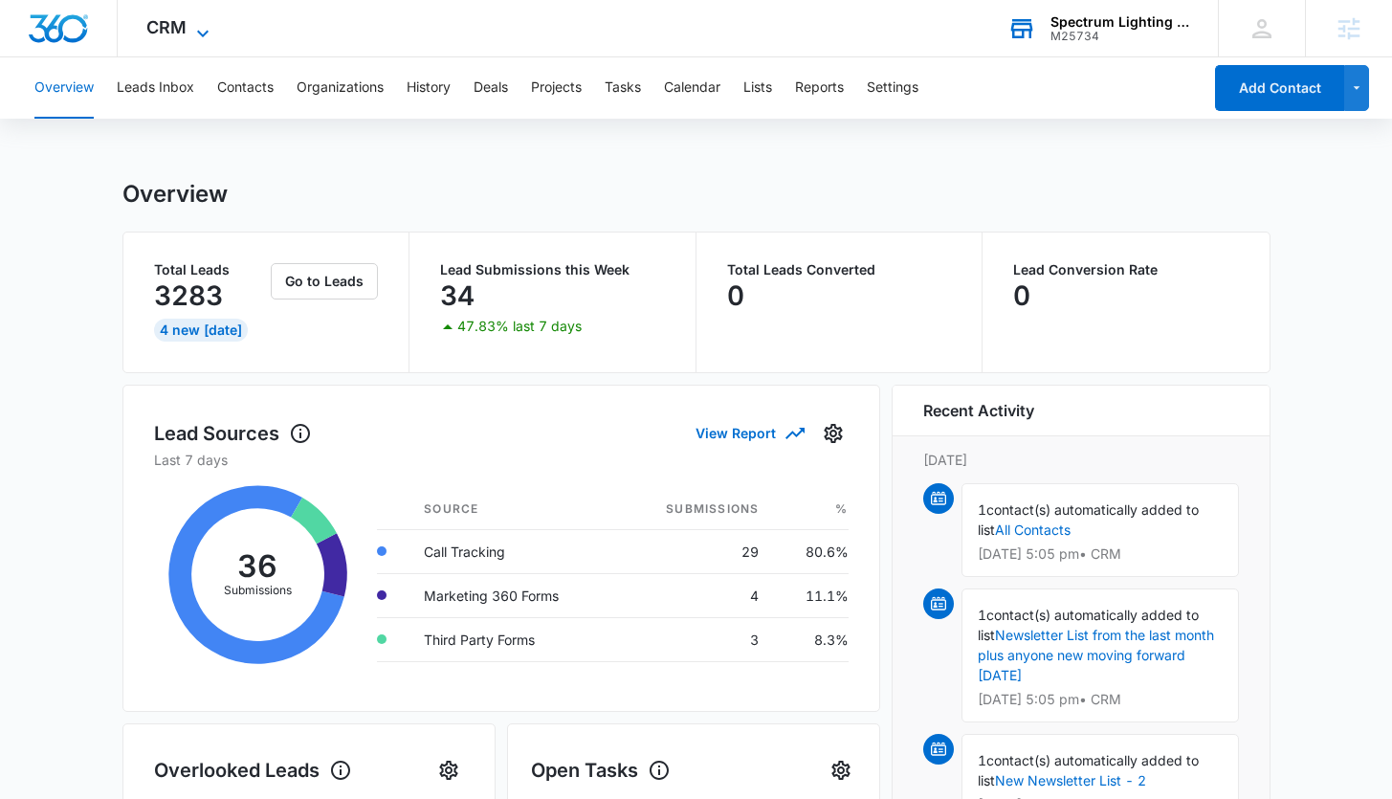
click at [184, 29] on span "CRM" at bounding box center [166, 27] width 40 height 20
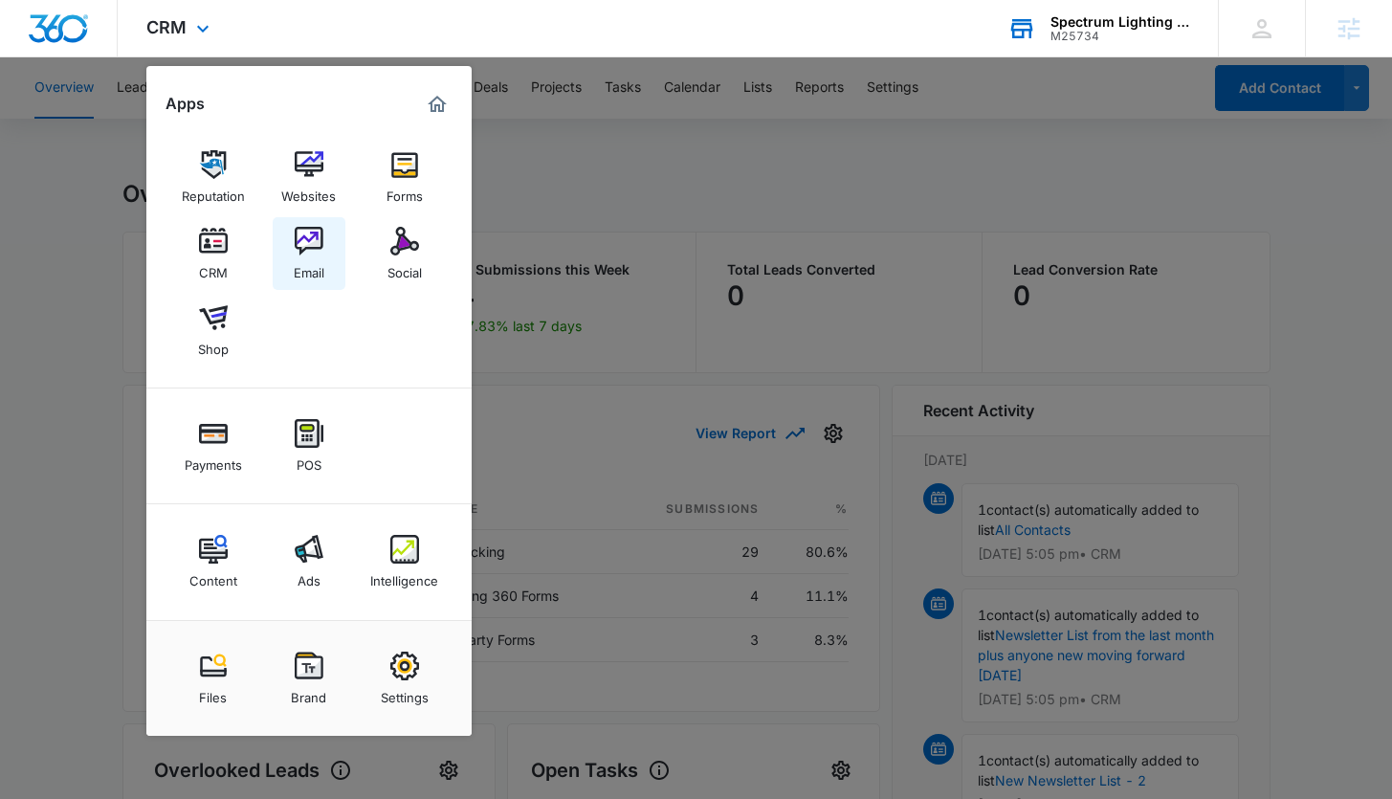
click at [299, 263] on div "Email" at bounding box center [309, 267] width 31 height 25
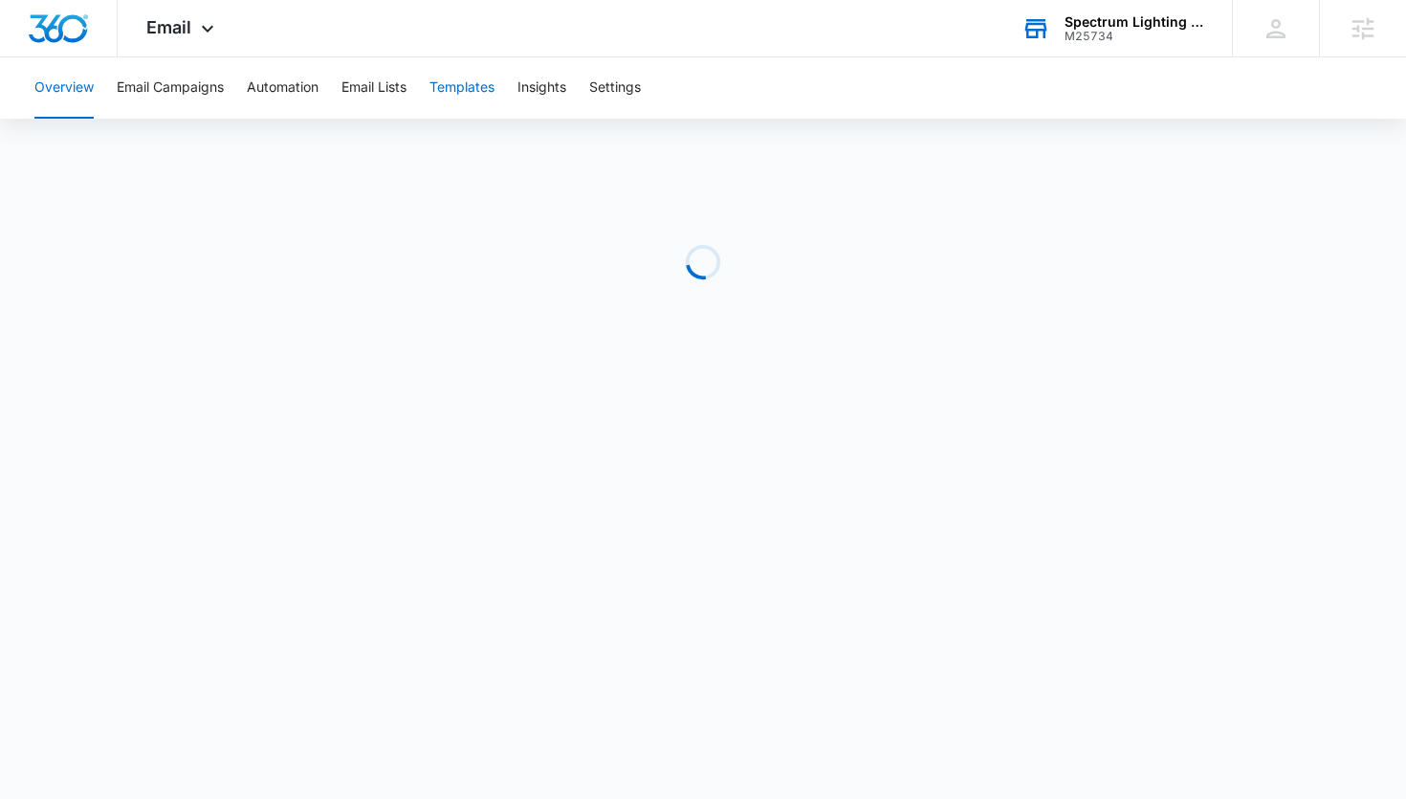
click at [464, 83] on button "Templates" at bounding box center [461, 87] width 65 height 61
